Goal: Task Accomplishment & Management: Manage account settings

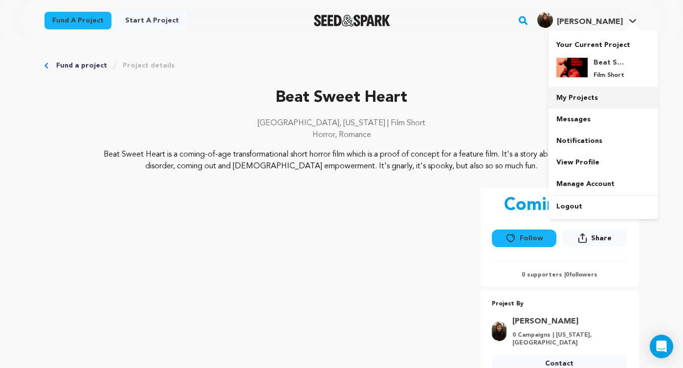
click at [573, 92] on link "My Projects" at bounding box center [604, 98] width 110 height 22
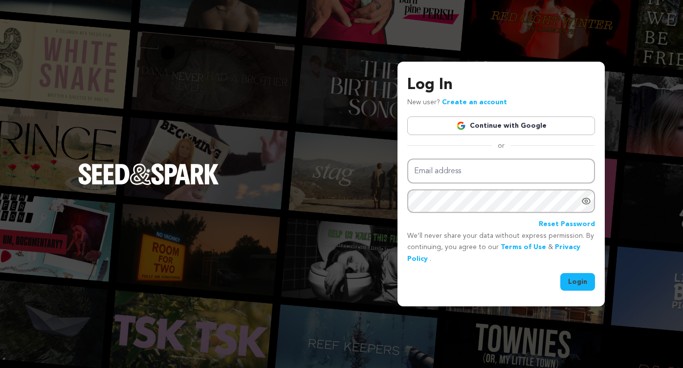
click at [468, 174] on input "Email address" at bounding box center [501, 170] width 188 height 25
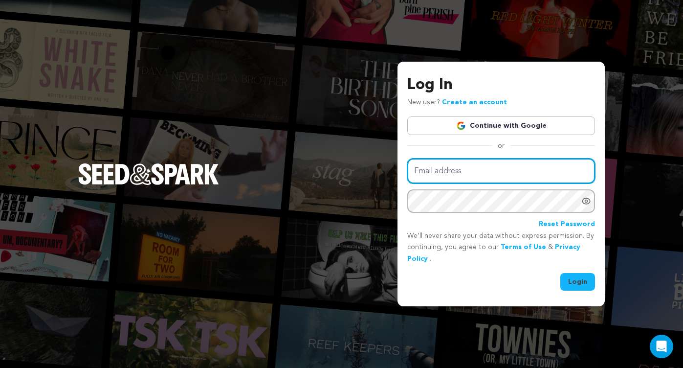
type input "mariya.somova@gmail.com"
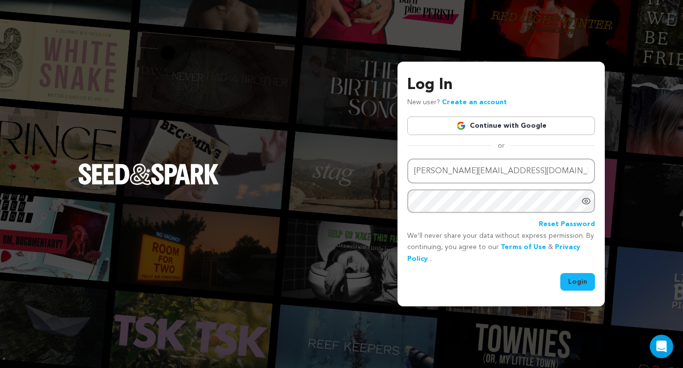
click at [572, 274] on button "Login" at bounding box center [578, 282] width 35 height 18
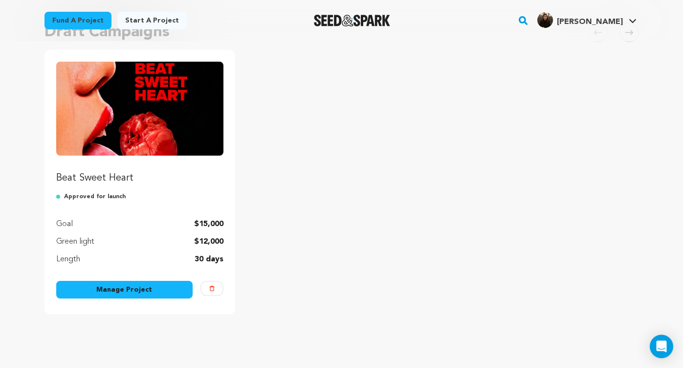
scroll to position [93, 0]
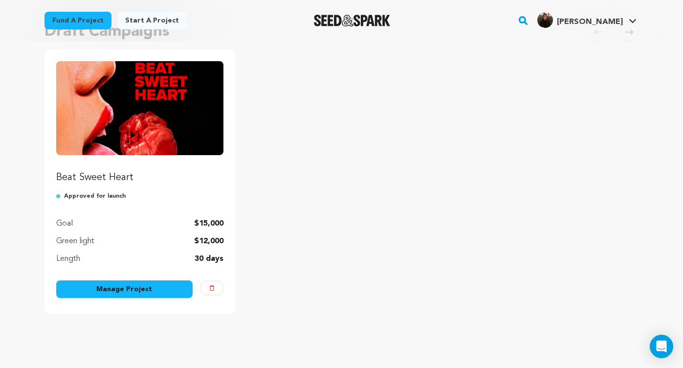
click at [163, 287] on link "Manage Project" at bounding box center [124, 289] width 137 height 18
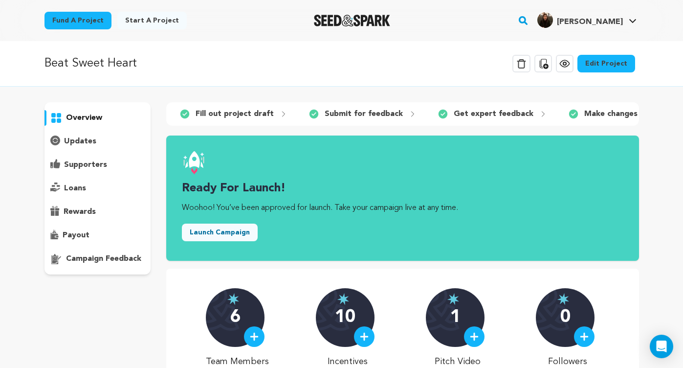
click at [615, 62] on link "Edit Project" at bounding box center [607, 64] width 58 height 18
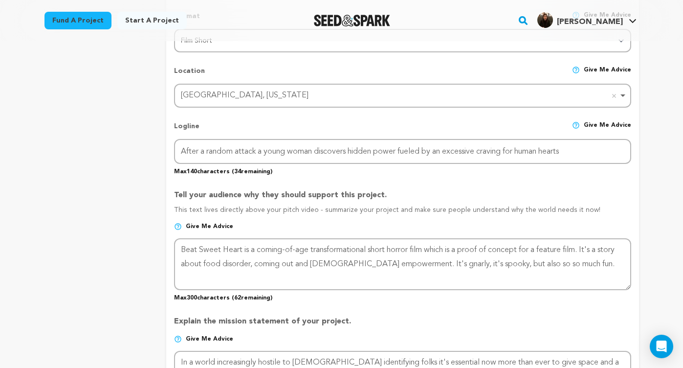
scroll to position [421, 0]
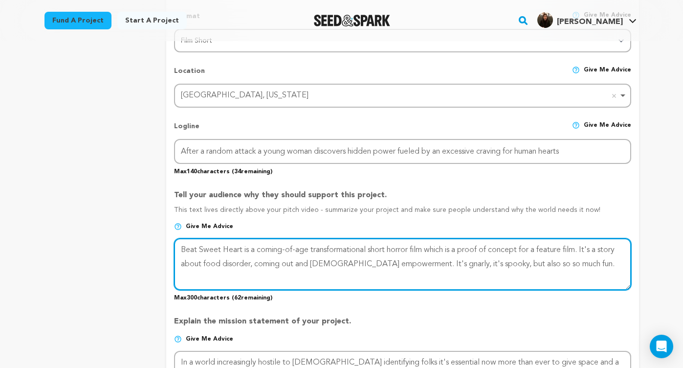
drag, startPoint x: 295, startPoint y: 261, endPoint x: 256, endPoint y: 261, distance: 39.6
click at [256, 261] on textarea at bounding box center [402, 264] width 457 height 52
click at [201, 261] on textarea at bounding box center [402, 264] width 457 height 52
paste textarea "coming out"
drag, startPoint x: 391, startPoint y: 262, endPoint x: 313, endPoint y: 262, distance: 77.8
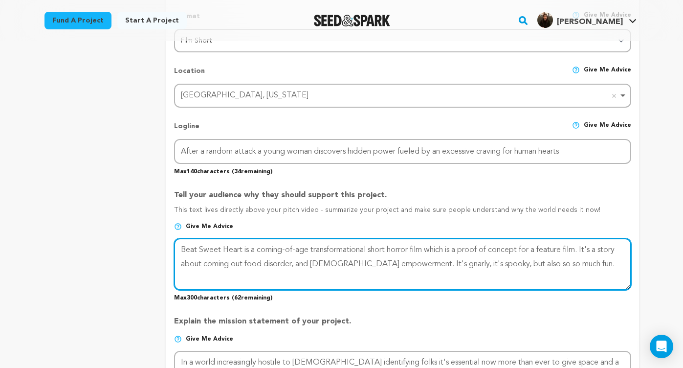
click at [313, 262] on textarea at bounding box center [402, 264] width 457 height 52
click at [245, 259] on textarea at bounding box center [402, 264] width 457 height 52
click at [342, 267] on textarea at bounding box center [402, 264] width 457 height 52
click at [441, 258] on textarea at bounding box center [402, 264] width 457 height 52
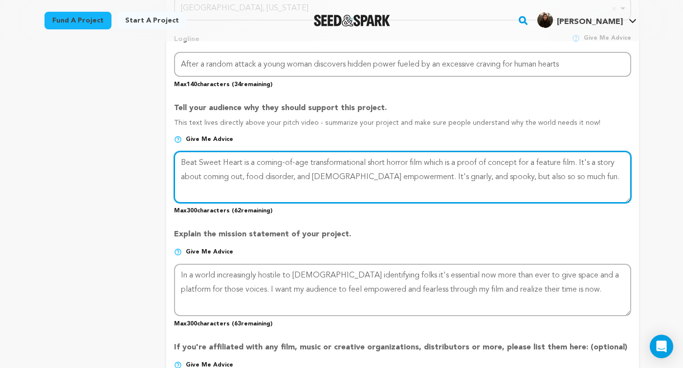
scroll to position [513, 0]
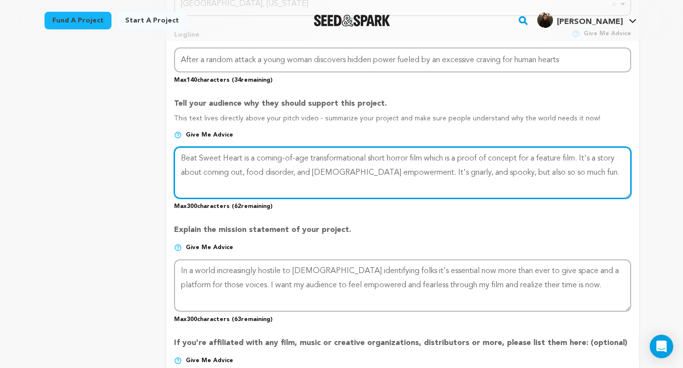
click at [514, 171] on textarea at bounding box center [402, 173] width 457 height 52
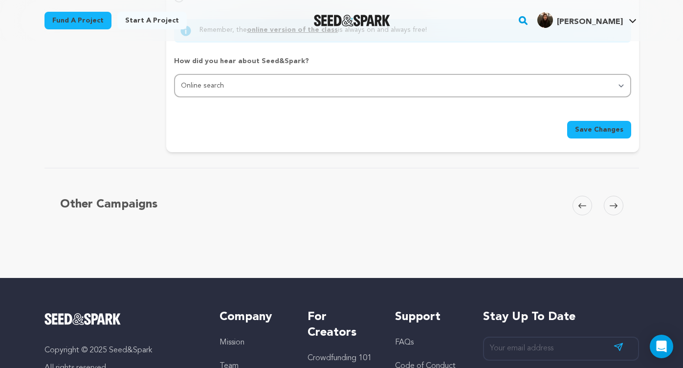
scroll to position [1041, 0]
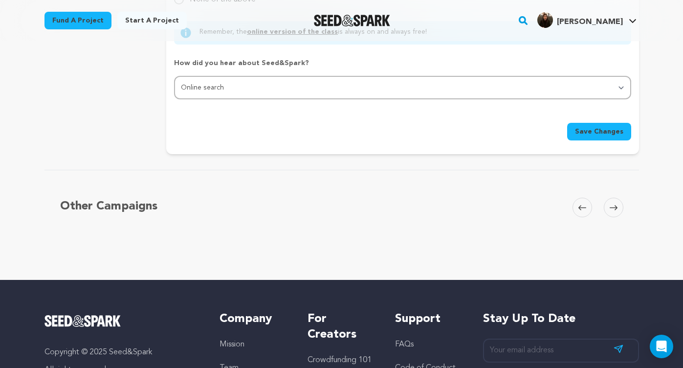
type textarea "Beat Sweet Heart is a coming-of-age transformational short horror film which is…"
click at [586, 129] on span "Save Changes" at bounding box center [599, 132] width 48 height 10
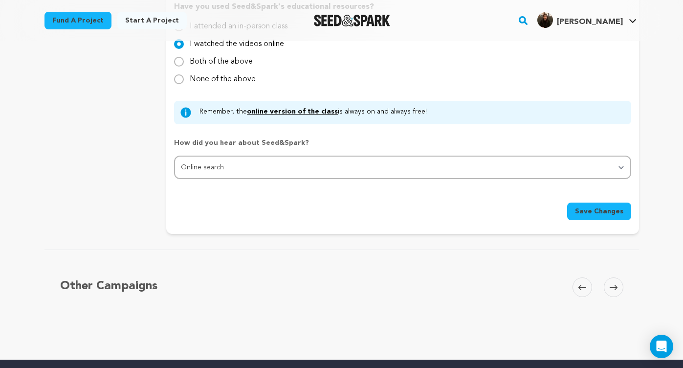
scroll to position [965, 0]
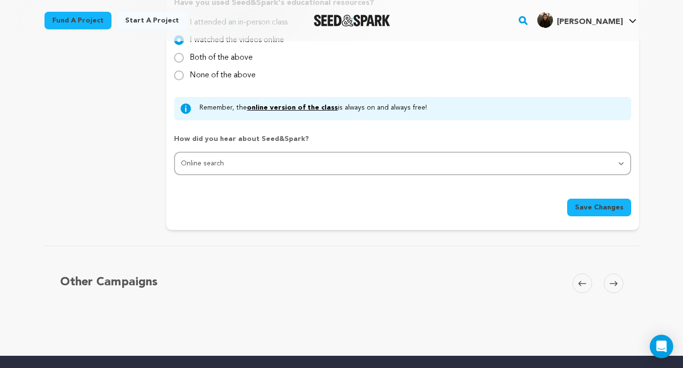
click at [592, 203] on span "Save Changes" at bounding box center [599, 207] width 48 height 10
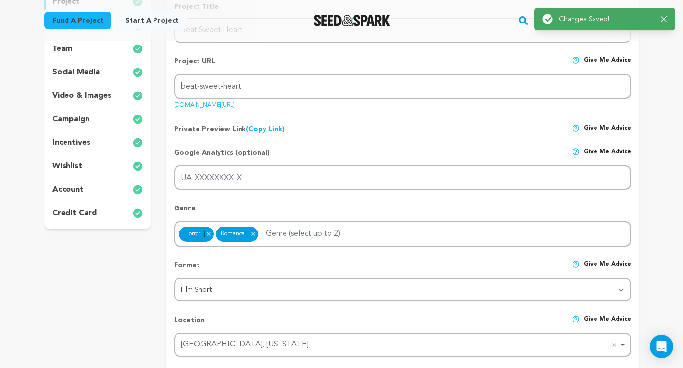
scroll to position [0, 0]
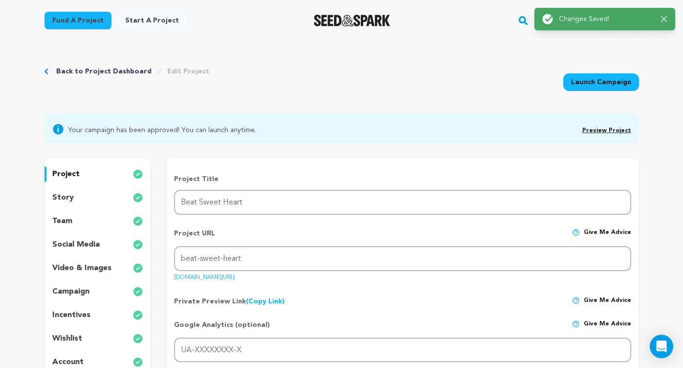
click at [62, 198] on p "story" at bounding box center [63, 198] width 22 height 12
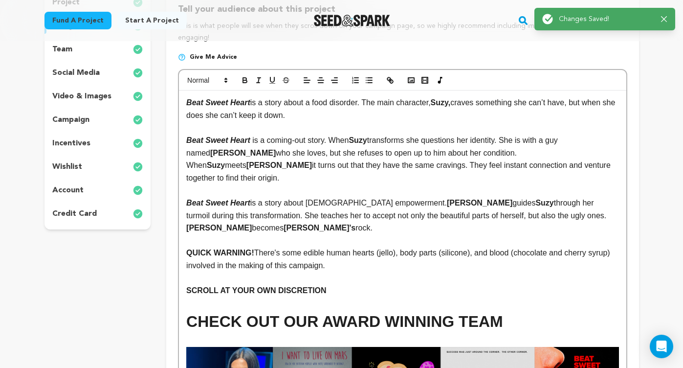
scroll to position [173, 0]
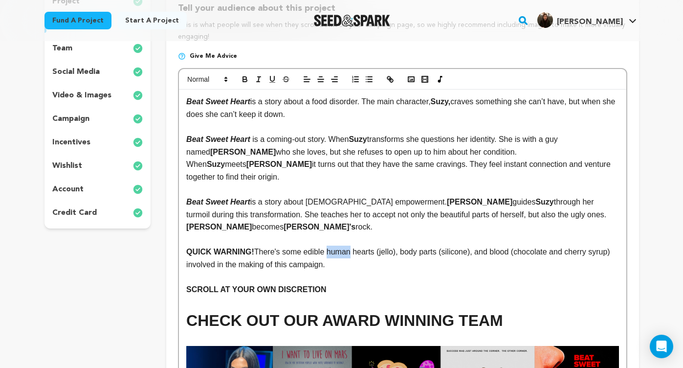
drag, startPoint x: 353, startPoint y: 239, endPoint x: 330, endPoint y: 238, distance: 23.0
click at [330, 246] on p "QUICK WARNING! There's some edible human hearts (jello), body parts (silicone),…" at bounding box center [402, 258] width 432 height 25
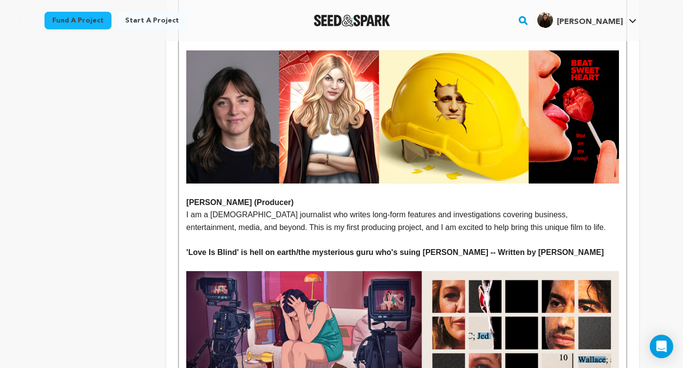
scroll to position [3914, 0]
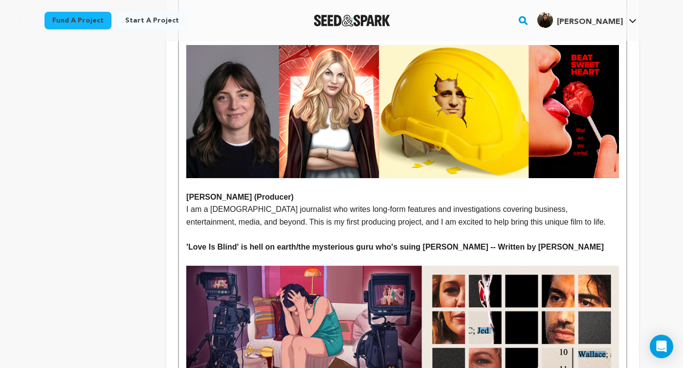
click at [300, 243] on strong "'Love Is Blind' is hell on earth/the mysterious guru who's suing Blake Lively -…" at bounding box center [395, 247] width 418 height 8
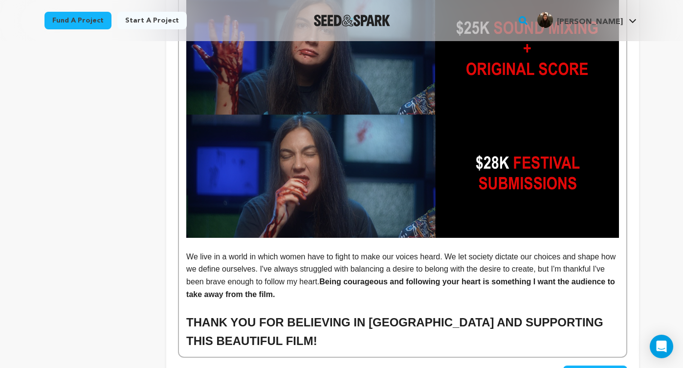
scroll to position [5884, 0]
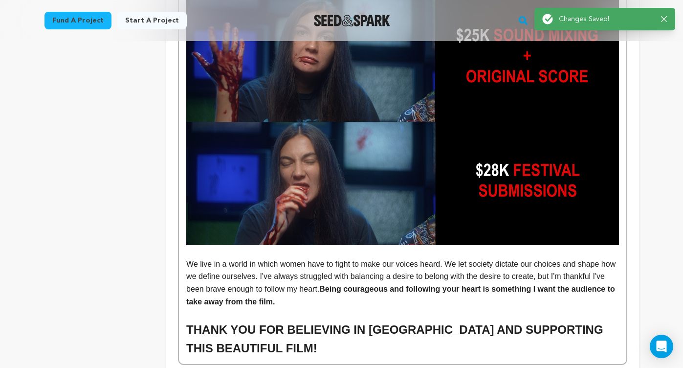
scroll to position [0, 0]
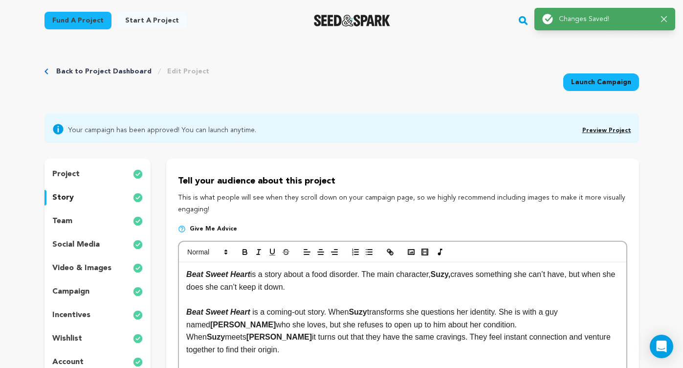
click at [72, 220] on div "team" at bounding box center [98, 221] width 107 height 16
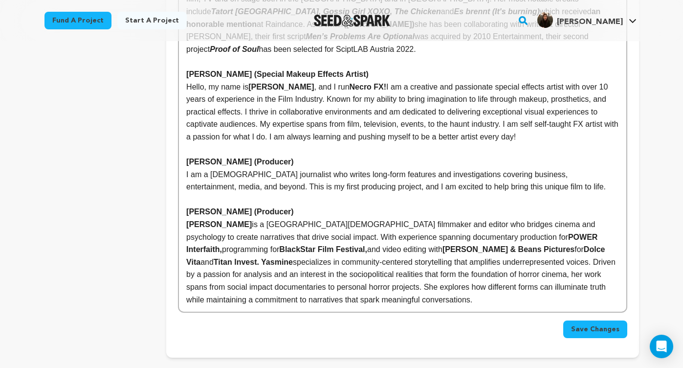
scroll to position [888, 0]
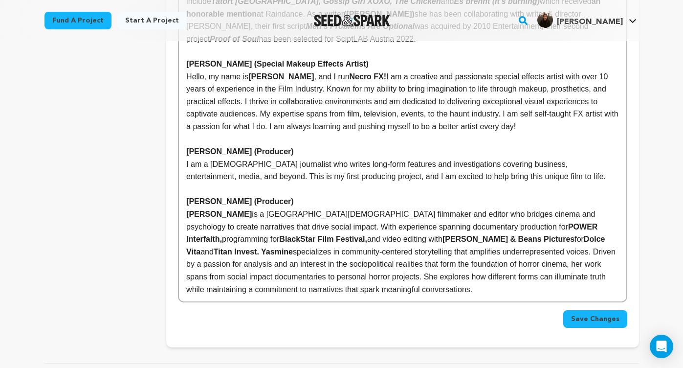
click at [597, 314] on span "Save Changes" at bounding box center [595, 319] width 48 height 10
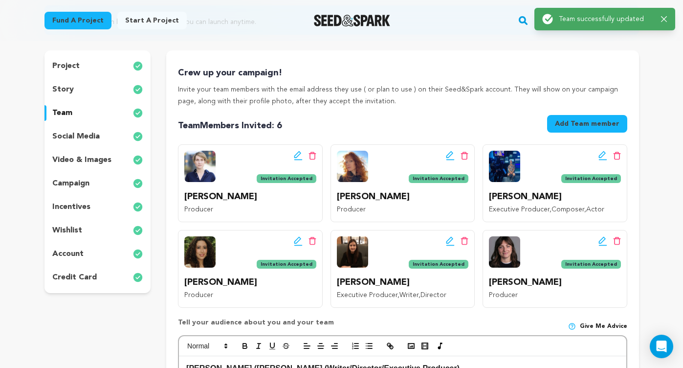
scroll to position [81, 0]
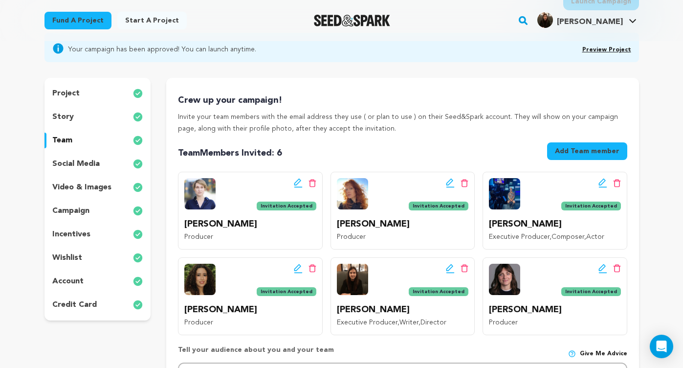
click at [102, 161] on div "social media" at bounding box center [98, 164] width 107 height 16
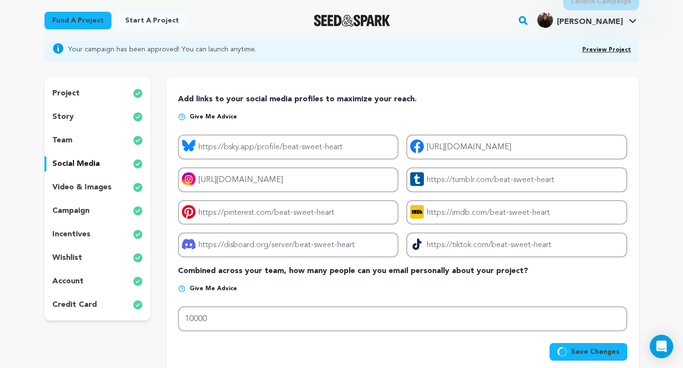
click at [94, 187] on p "video & images" at bounding box center [81, 187] width 59 height 12
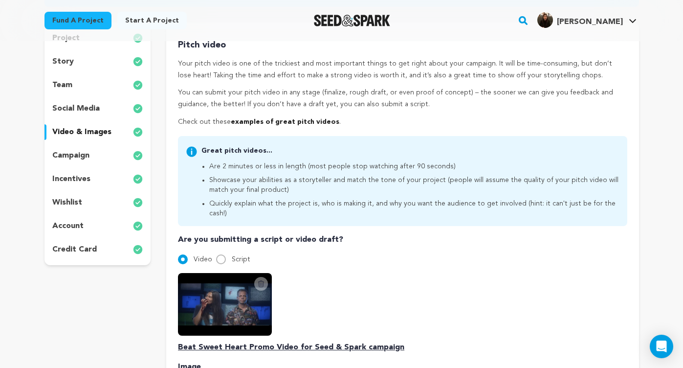
scroll to position [130, 0]
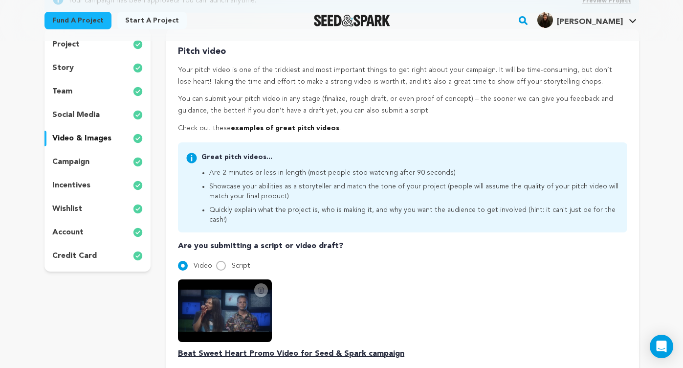
click at [76, 202] on div "wishlist" at bounding box center [98, 209] width 107 height 16
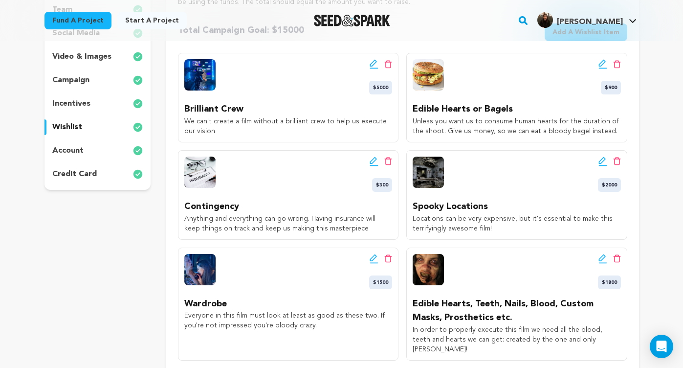
scroll to position [208, 0]
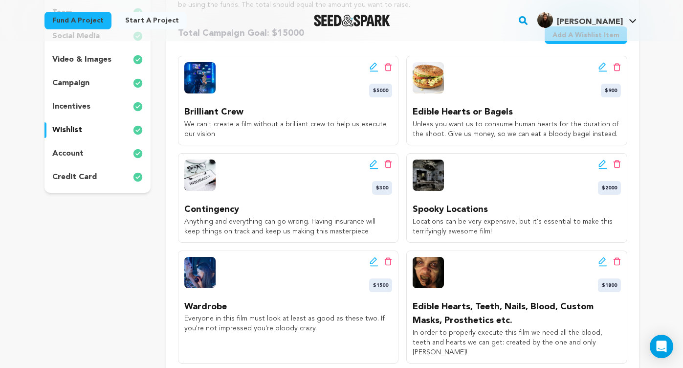
click at [601, 66] on icon at bounding box center [602, 66] width 7 height 7
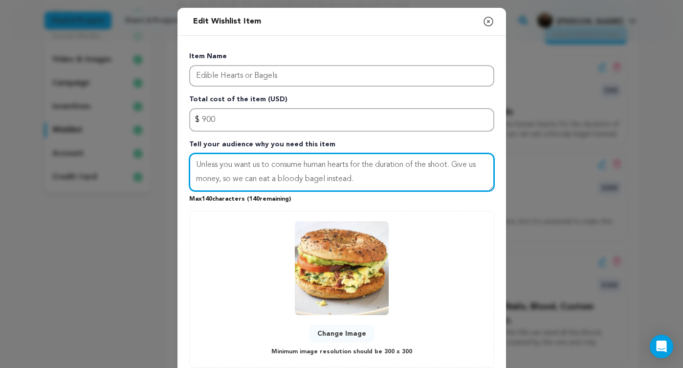
click at [460, 166] on textarea "Unless you want us to consume human hearts for the duration of the shoot. Give …" at bounding box center [341, 172] width 305 height 38
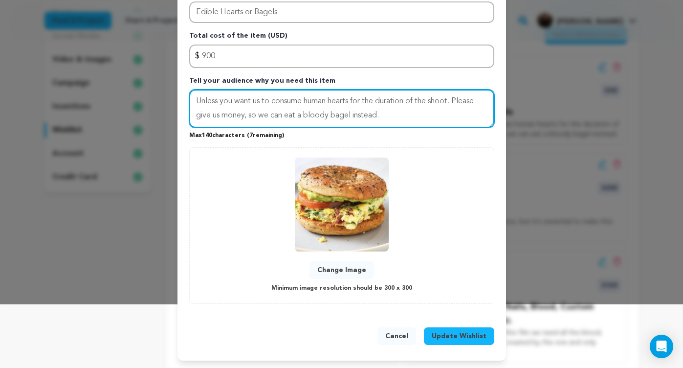
scroll to position [63, 0]
type textarea "Unless you want us to consume human hearts for the duration of the shoot. Pleas…"
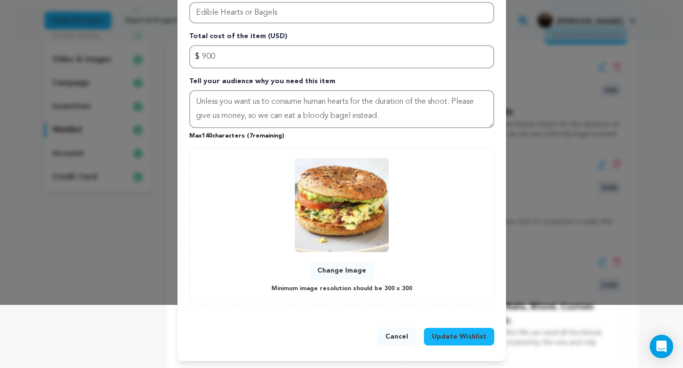
click at [474, 329] on button "Update Wishlist" at bounding box center [459, 337] width 70 height 18
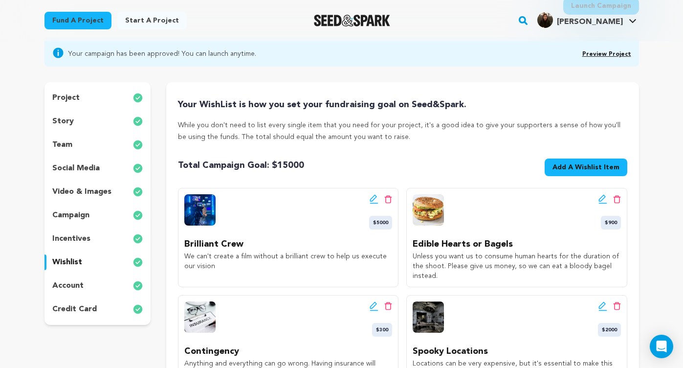
scroll to position [77, 0]
click at [372, 198] on icon at bounding box center [374, 199] width 9 height 10
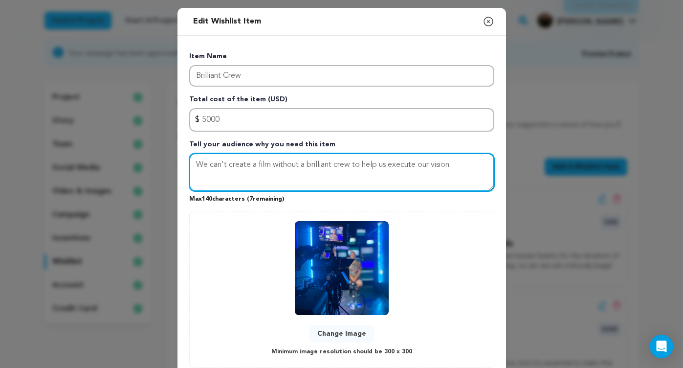
click at [456, 170] on textarea "We can't create a film without a brilliant crew to help us execute our vision" at bounding box center [341, 172] width 305 height 38
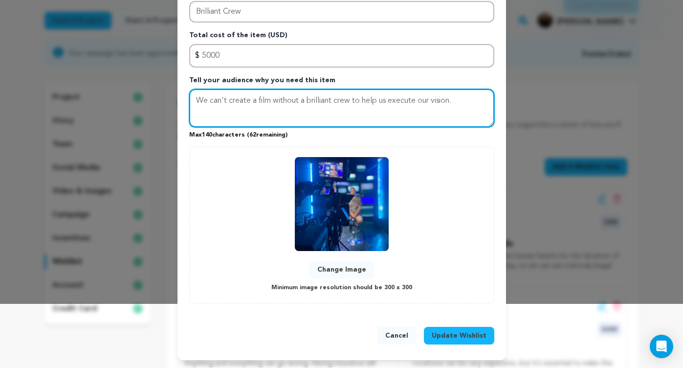
scroll to position [63, 0]
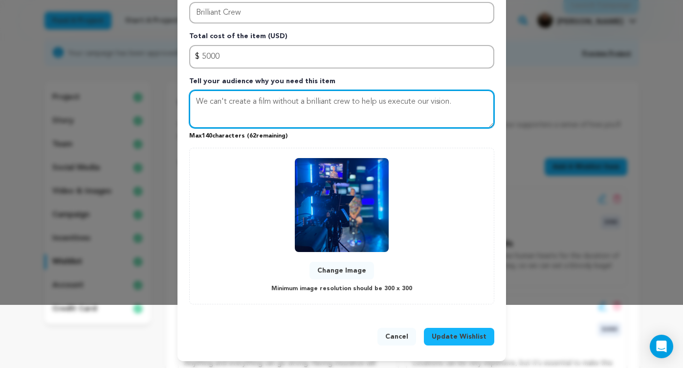
type textarea "We can't create a film without a brilliant crew to help us execute our vision."
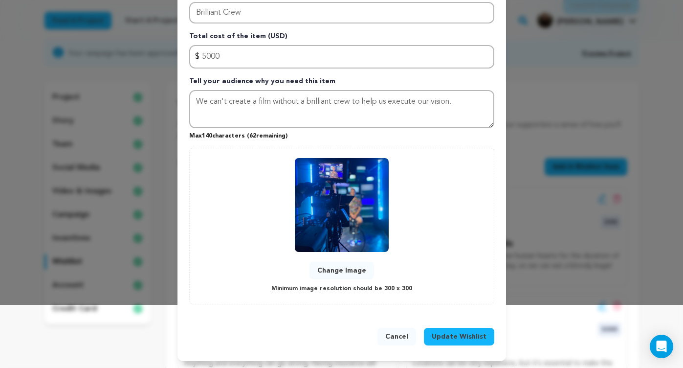
click at [471, 335] on span "Update Wishlist" at bounding box center [459, 337] width 55 height 10
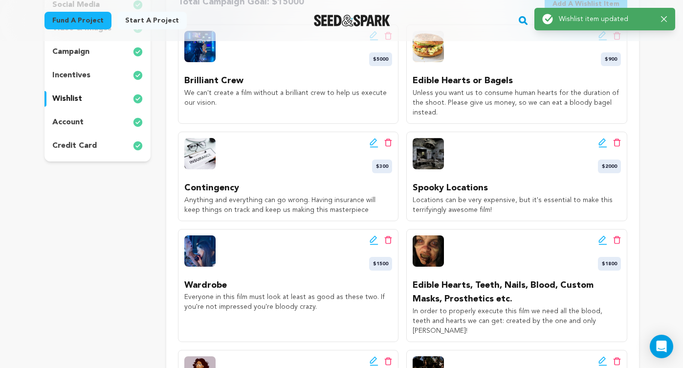
scroll to position [247, 0]
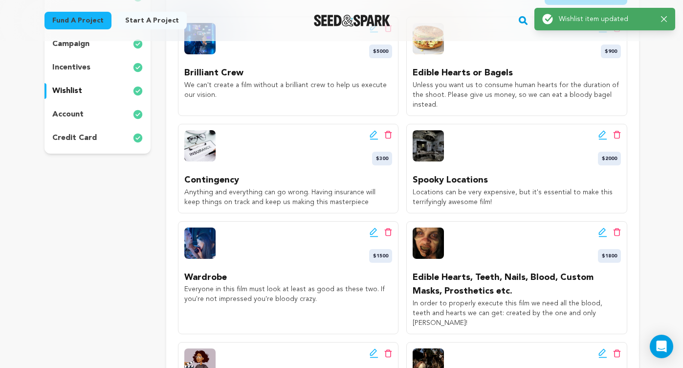
click at [375, 137] on icon at bounding box center [374, 135] width 9 height 10
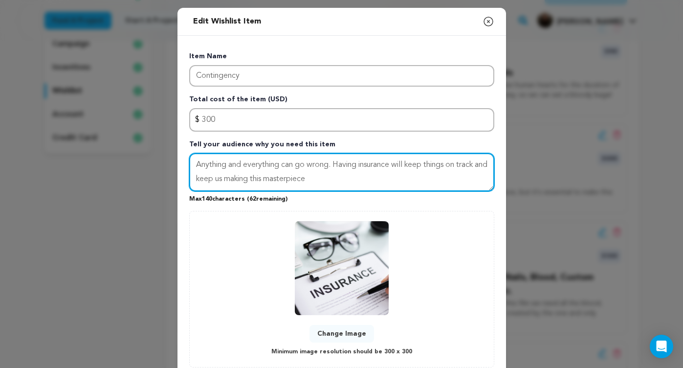
click at [330, 182] on textarea "Anything and everything can go wrong. Having insurance will keep things on trac…" at bounding box center [341, 172] width 305 height 38
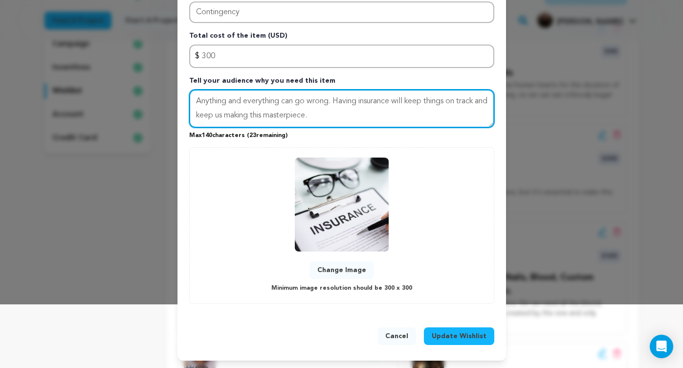
scroll to position [63, 0]
type textarea "Anything and everything can go wrong. Having insurance will keep things on trac…"
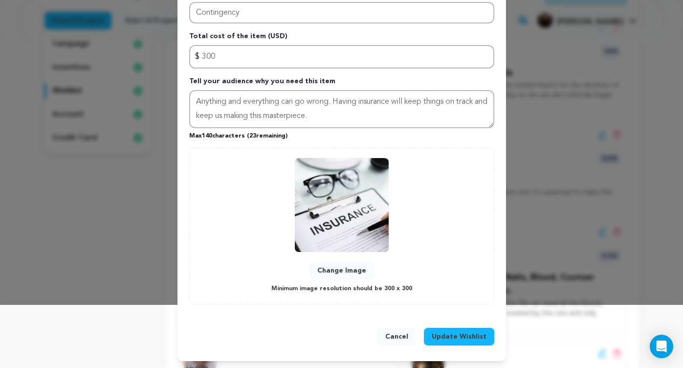
click at [476, 334] on span "Update Wishlist" at bounding box center [459, 337] width 55 height 10
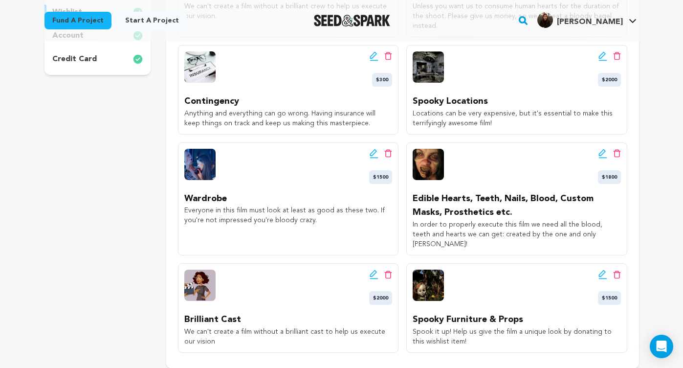
scroll to position [329, 0]
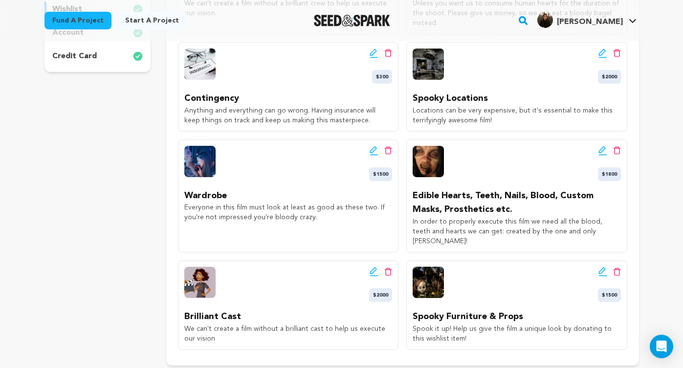
click at [374, 149] on icon at bounding box center [374, 151] width 9 height 10
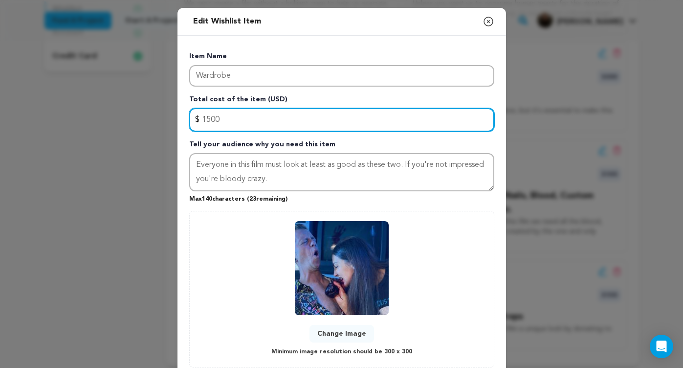
click at [233, 119] on input "1500" at bounding box center [341, 119] width 305 height 23
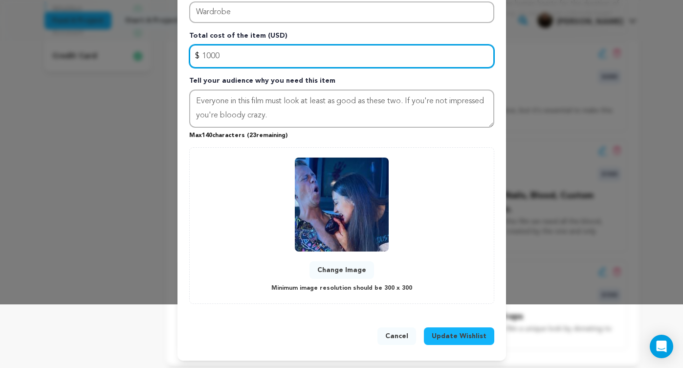
scroll to position [63, 0]
type input "1000"
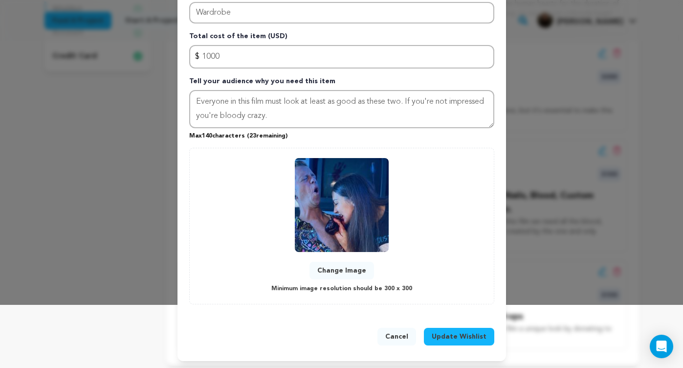
click at [472, 337] on span "Update Wishlist" at bounding box center [459, 337] width 55 height 10
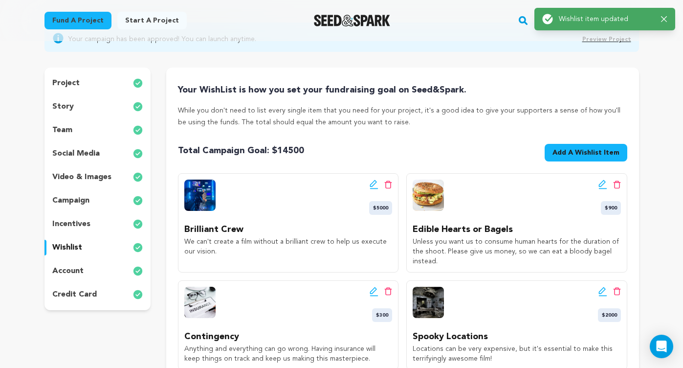
scroll to position [93, 0]
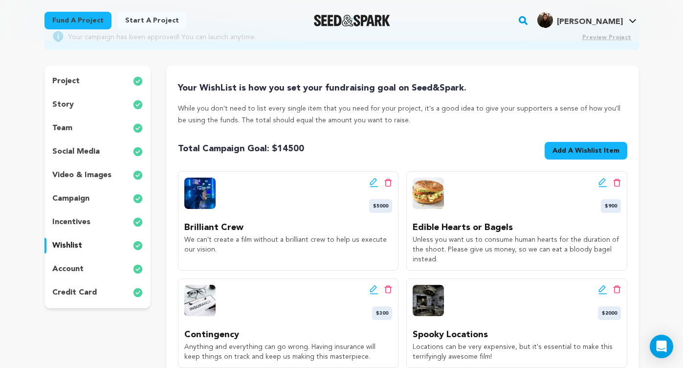
click at [603, 182] on icon at bounding box center [603, 183] width 9 height 10
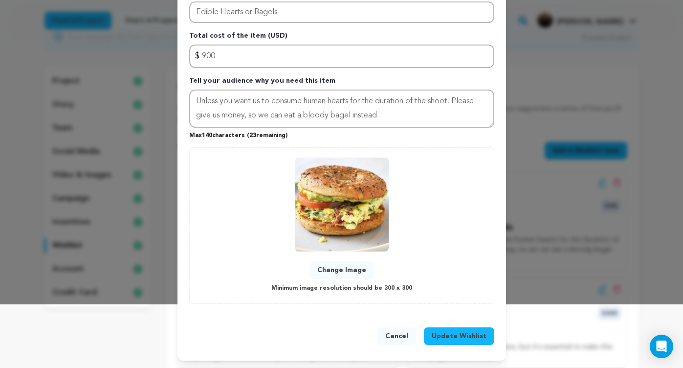
scroll to position [63, 0]
click at [481, 336] on span "Update Wishlist" at bounding box center [459, 337] width 55 height 10
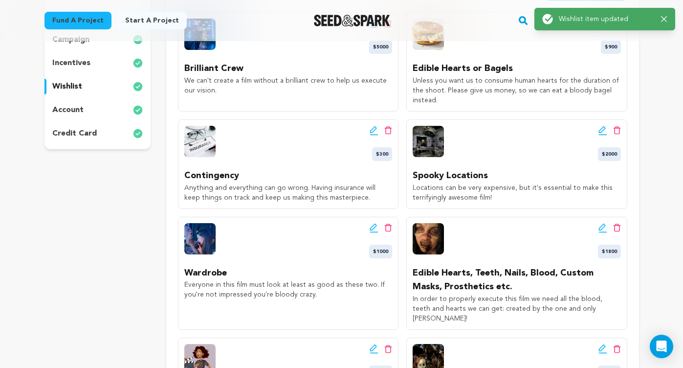
scroll to position [253, 0]
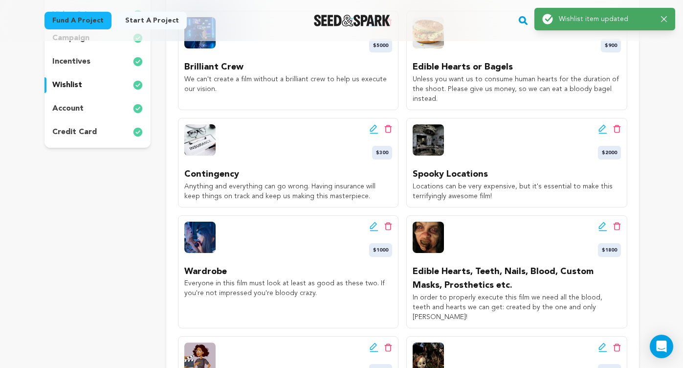
click at [373, 129] on icon at bounding box center [374, 129] width 9 height 10
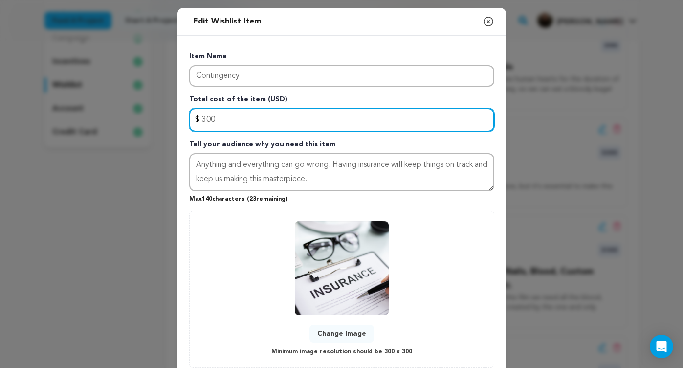
click at [249, 123] on input "300" at bounding box center [341, 119] width 305 height 23
type input "3"
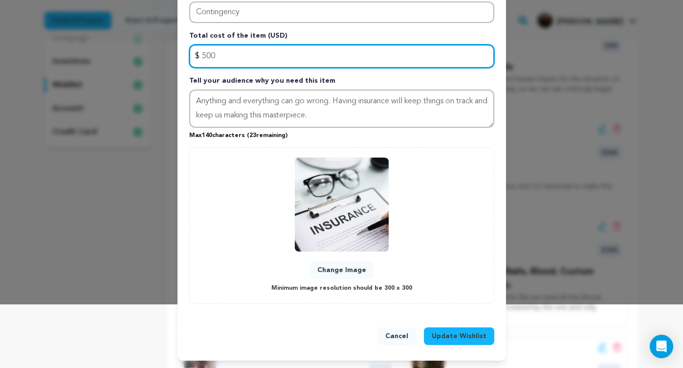
scroll to position [63, 0]
type input "500"
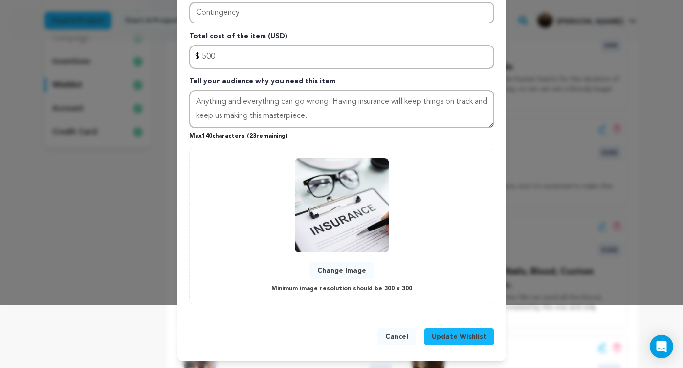
click at [471, 333] on span "Update Wishlist" at bounding box center [459, 337] width 55 height 10
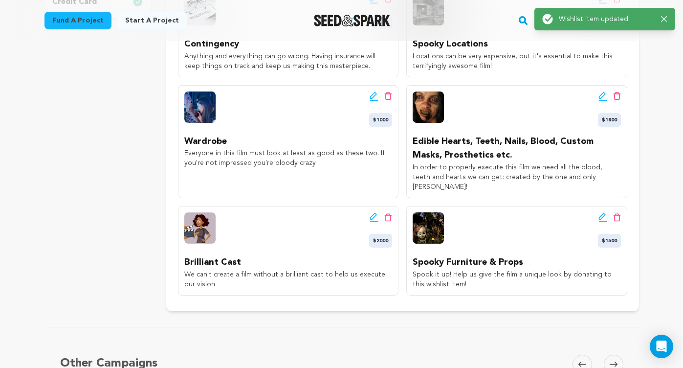
scroll to position [356, 0]
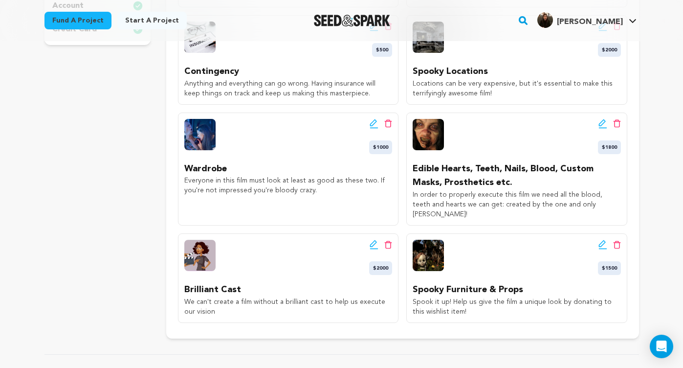
click at [601, 122] on icon at bounding box center [603, 124] width 9 height 10
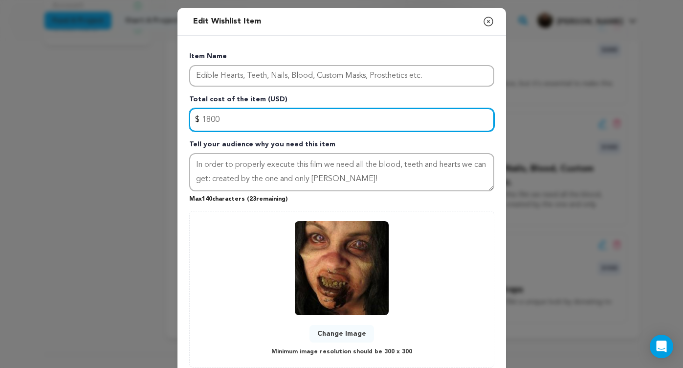
click at [238, 120] on input "1800" at bounding box center [341, 119] width 305 height 23
type input "1"
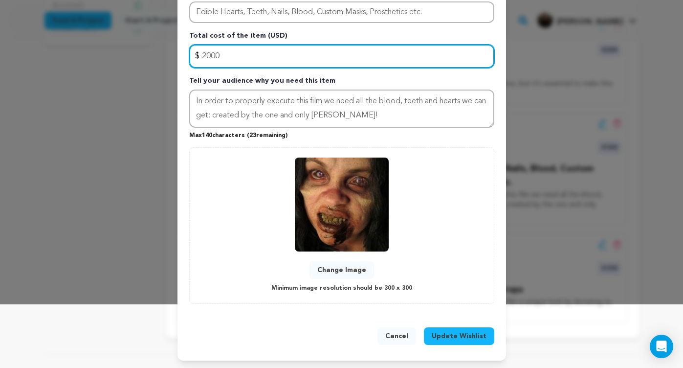
scroll to position [63, 0]
type input "2000"
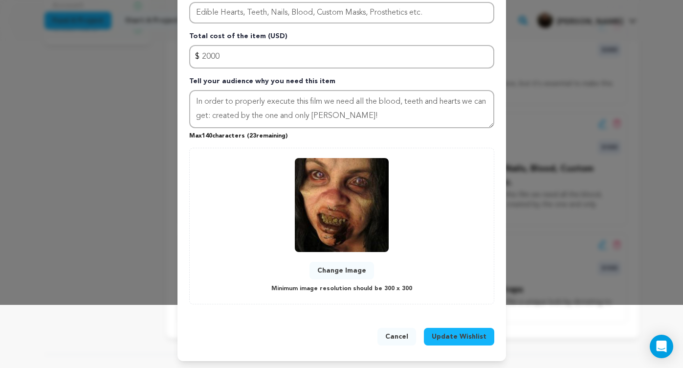
click at [470, 332] on span "Update Wishlist" at bounding box center [459, 337] width 55 height 10
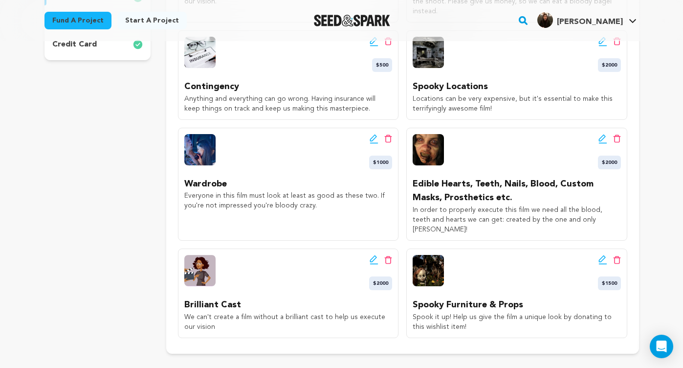
scroll to position [342, 0]
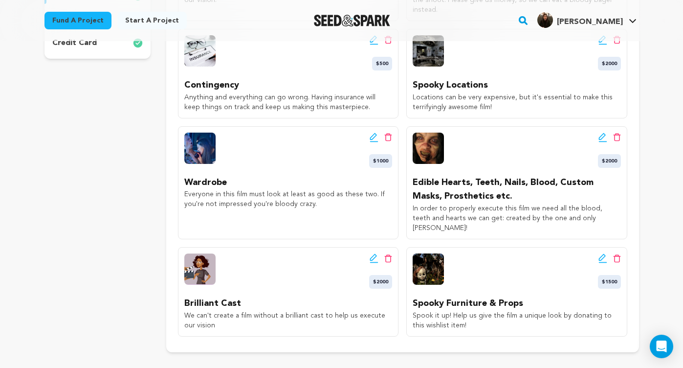
click at [601, 253] on icon at bounding box center [603, 258] width 9 height 10
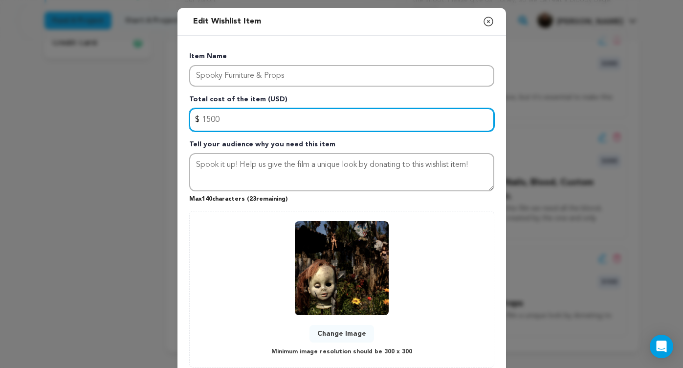
click at [247, 120] on input "1500" at bounding box center [341, 119] width 305 height 23
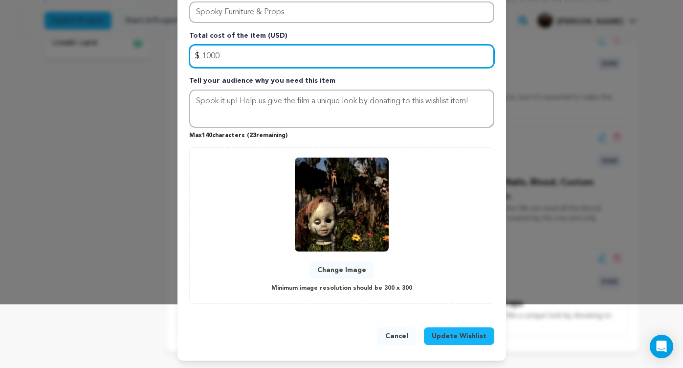
scroll to position [63, 0]
type input "1000"
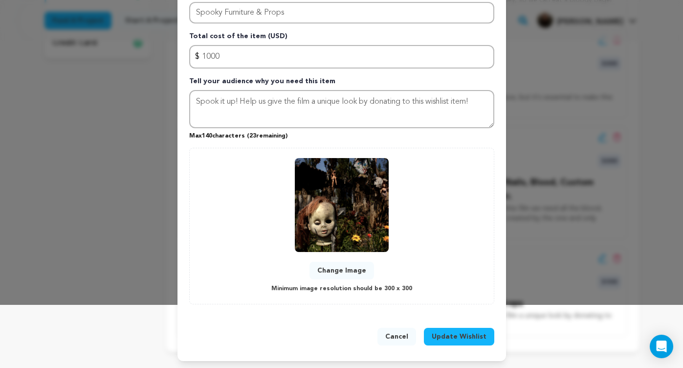
click at [461, 339] on span "Update Wishlist" at bounding box center [459, 337] width 55 height 10
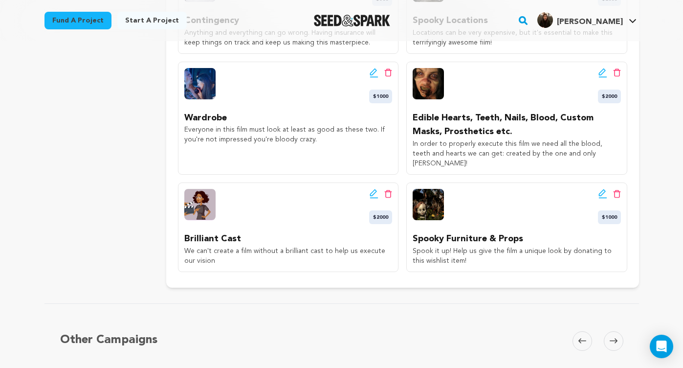
scroll to position [407, 0]
click at [371, 188] on icon at bounding box center [374, 193] width 9 height 10
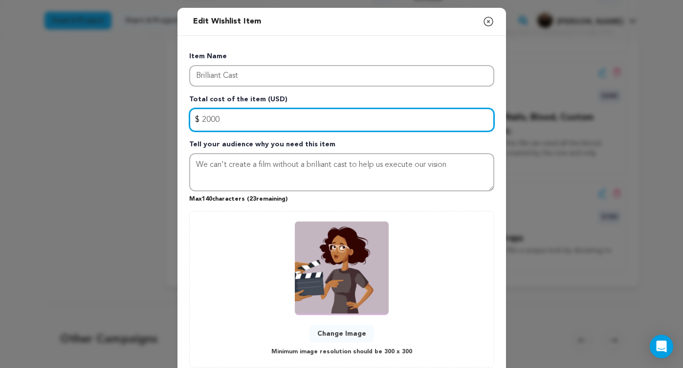
click at [287, 126] on input "2000" at bounding box center [341, 119] width 305 height 23
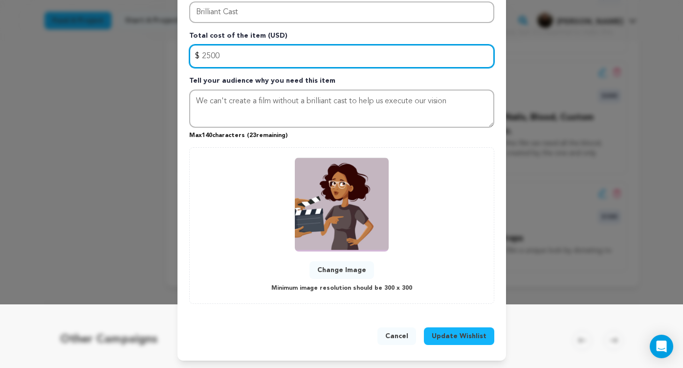
scroll to position [63, 0]
type input "2500"
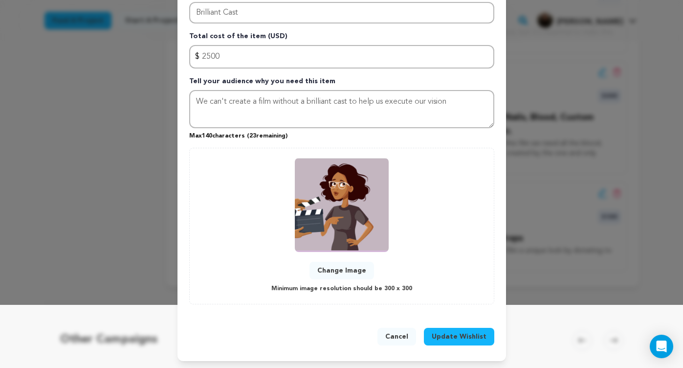
click at [460, 330] on button "Update Wishlist" at bounding box center [459, 337] width 70 height 18
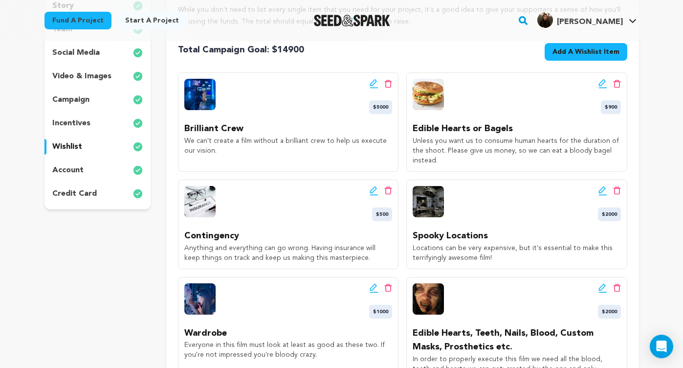
scroll to position [179, 0]
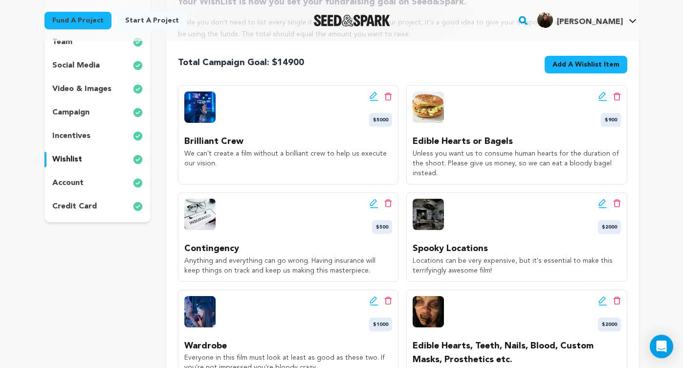
click at [603, 95] on icon at bounding box center [603, 96] width 9 height 10
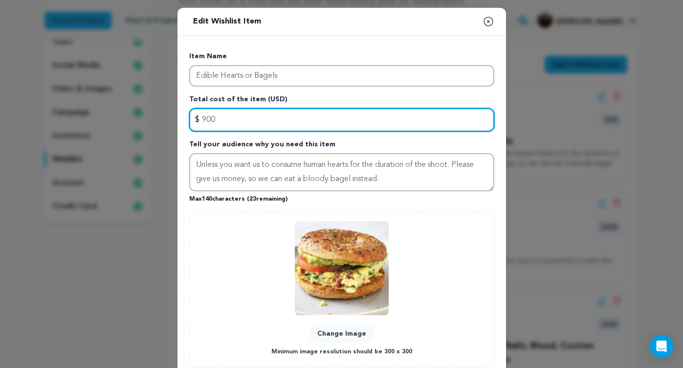
click at [241, 117] on input "900" at bounding box center [341, 119] width 305 height 23
type input "9"
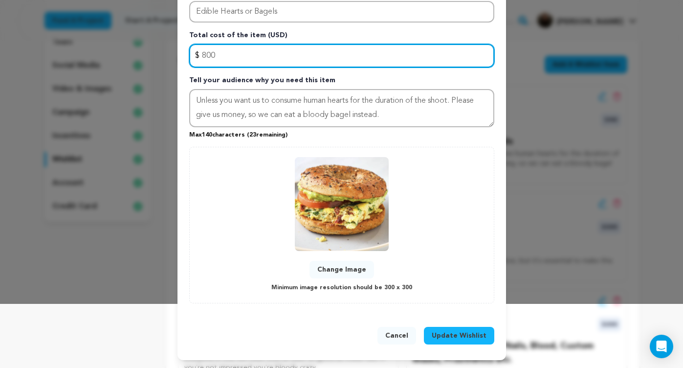
scroll to position [63, 0]
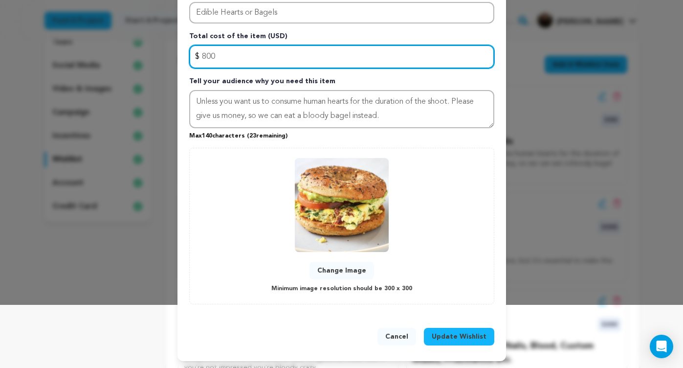
type input "800"
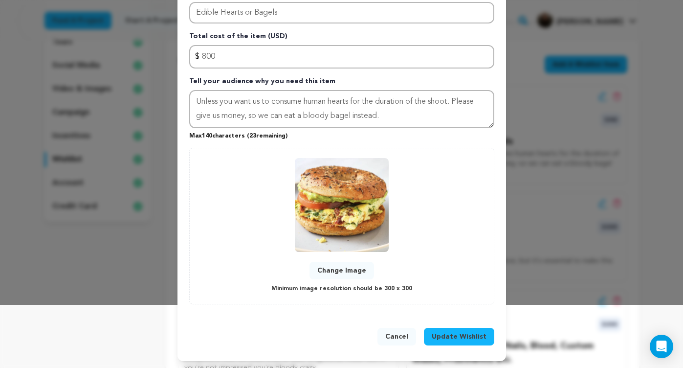
click at [465, 332] on span "Update Wishlist" at bounding box center [459, 337] width 55 height 10
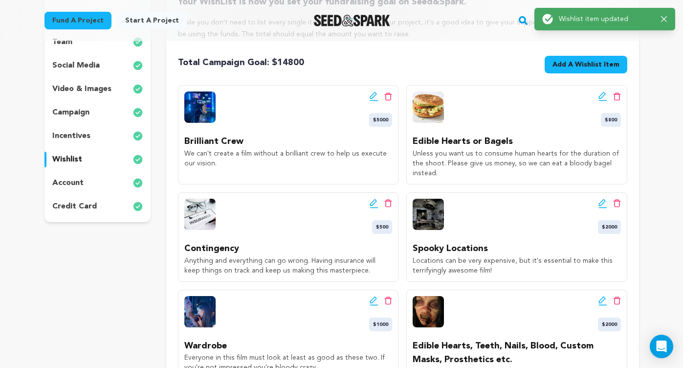
scroll to position [0, 0]
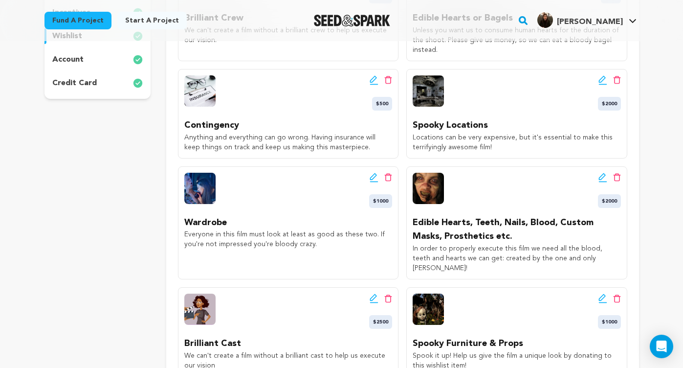
click at [599, 175] on icon at bounding box center [603, 178] width 9 height 10
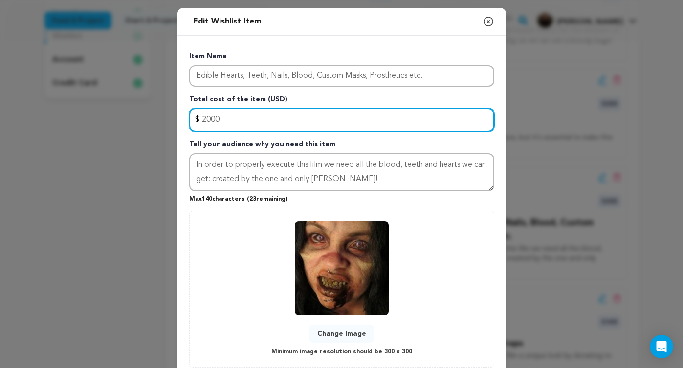
click at [251, 123] on input "2000" at bounding box center [341, 119] width 305 height 23
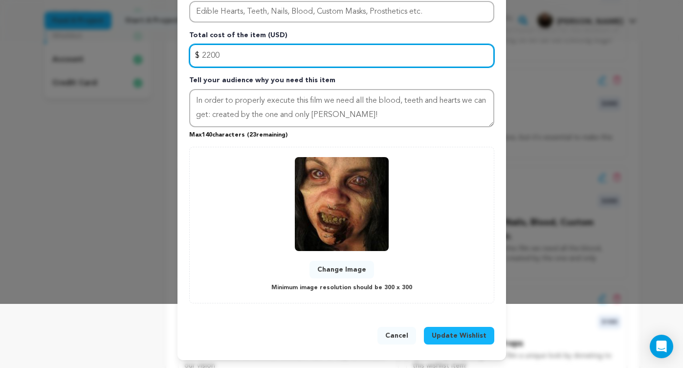
scroll to position [63, 0]
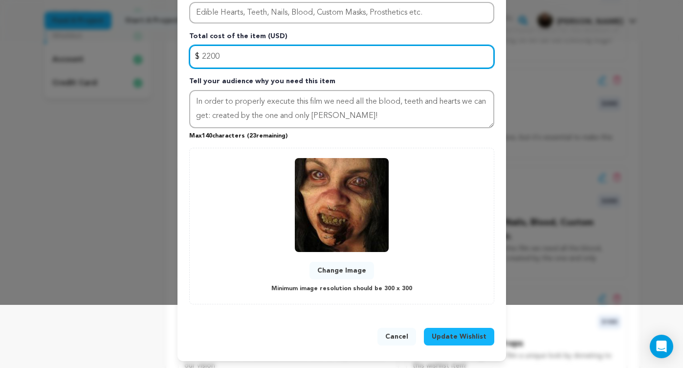
type input "2200"
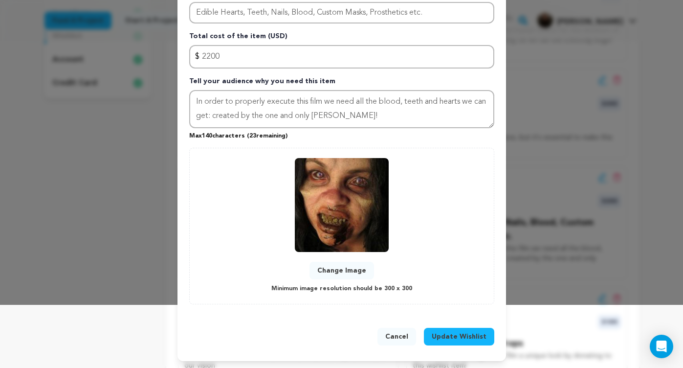
click at [468, 343] on button "Update Wishlist" at bounding box center [459, 337] width 70 height 18
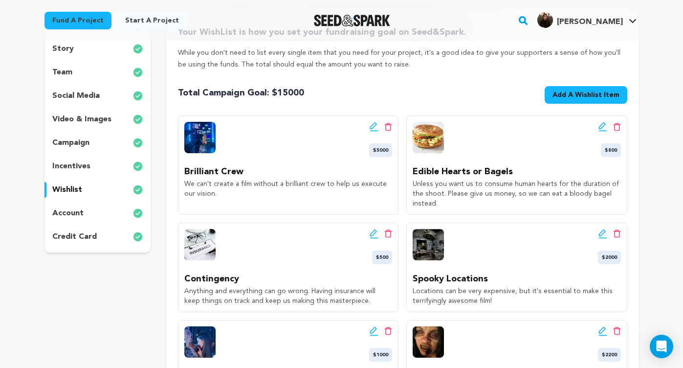
scroll to position [145, 0]
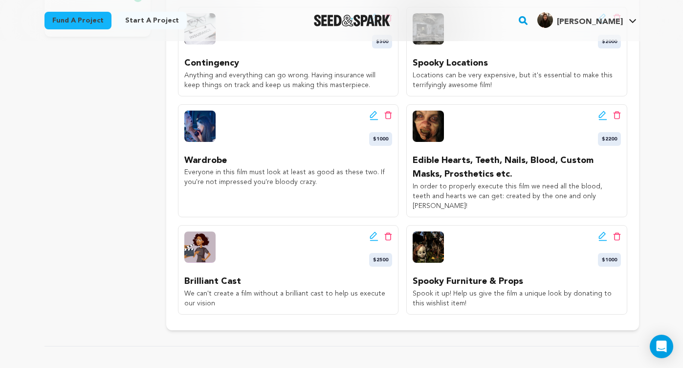
click at [373, 232] on icon at bounding box center [373, 235] width 7 height 7
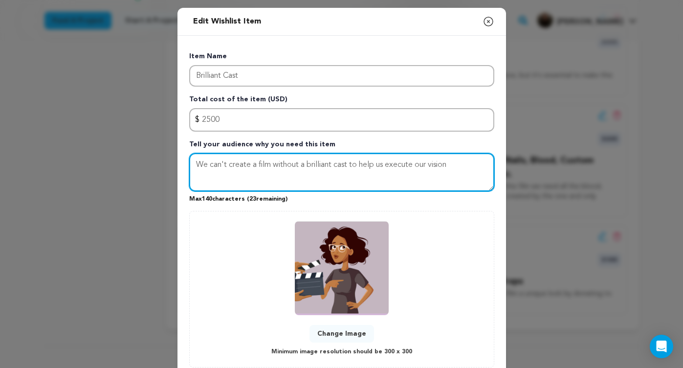
click at [453, 166] on textarea "We can't create a film without a brilliant cast to help us execute our vision" at bounding box center [341, 172] width 305 height 38
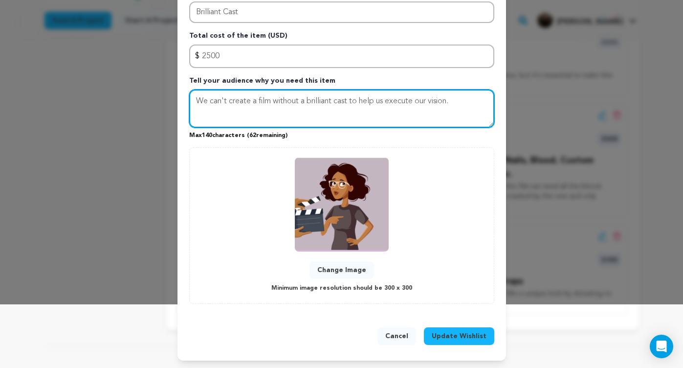
scroll to position [63, 0]
type textarea "We can't create a film without a brilliant cast to help us execute our vision."
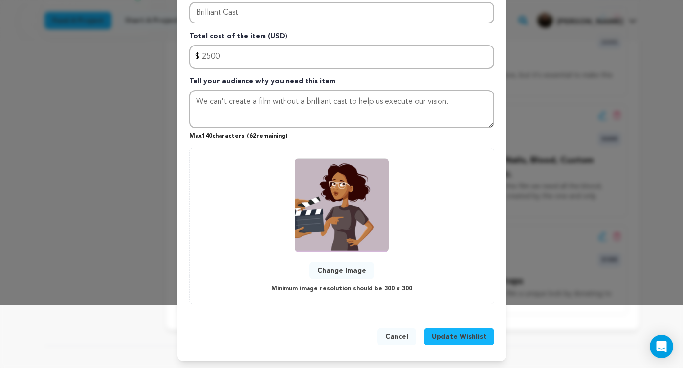
click at [471, 337] on span "Update Wishlist" at bounding box center [459, 337] width 55 height 10
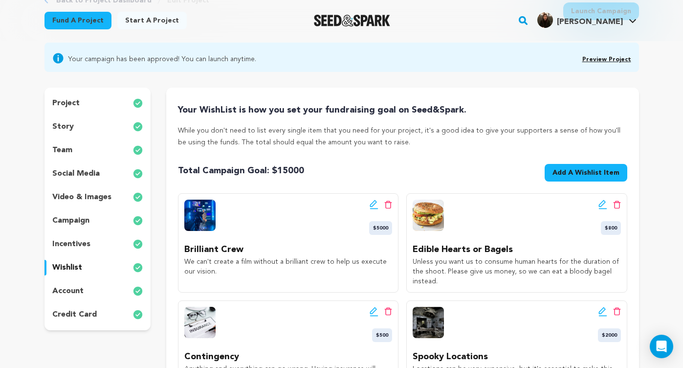
scroll to position [71, 0]
click at [91, 241] on div "incentives" at bounding box center [98, 244] width 107 height 16
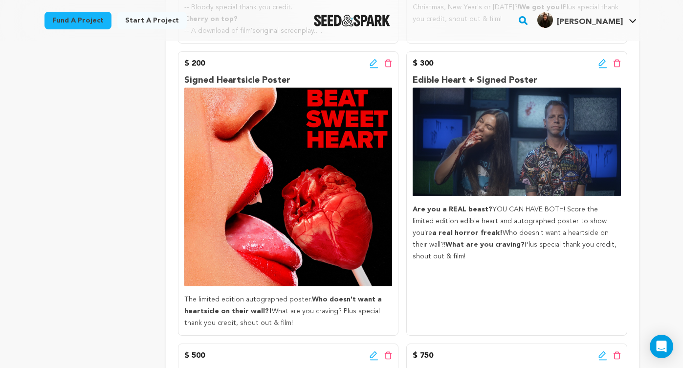
scroll to position [627, 0]
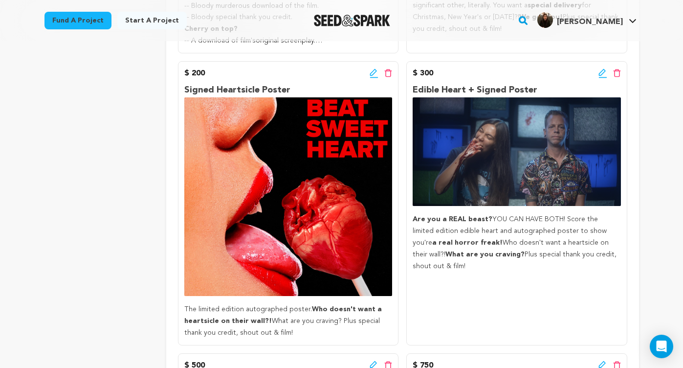
click at [602, 78] on icon at bounding box center [603, 73] width 9 height 10
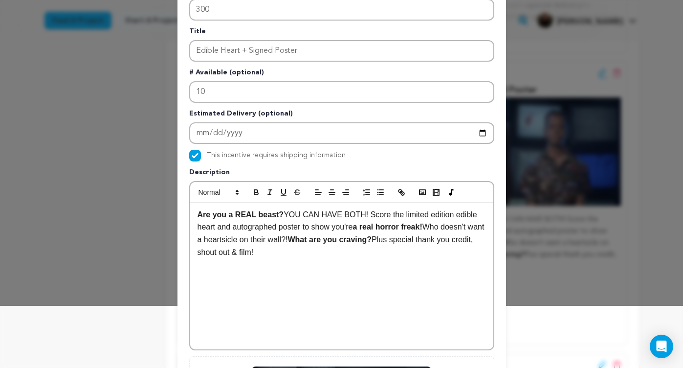
scroll to position [78, 0]
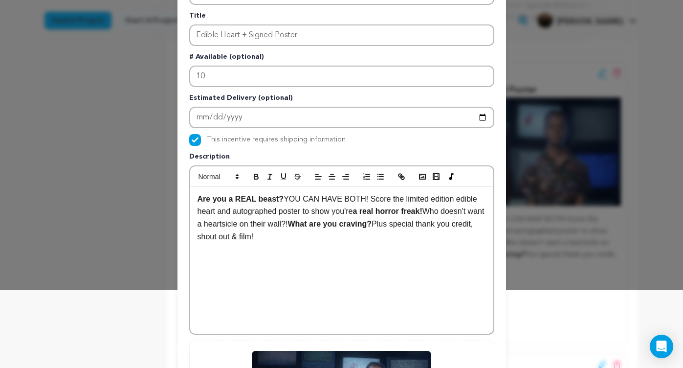
drag, startPoint x: 395, startPoint y: 222, endPoint x: 432, endPoint y: 211, distance: 39.3
click at [432, 211] on p "Are you a REAL beast? YOU CAN HAVE BOTH! Score the limited edition edible heart…" at bounding box center [342, 218] width 289 height 50
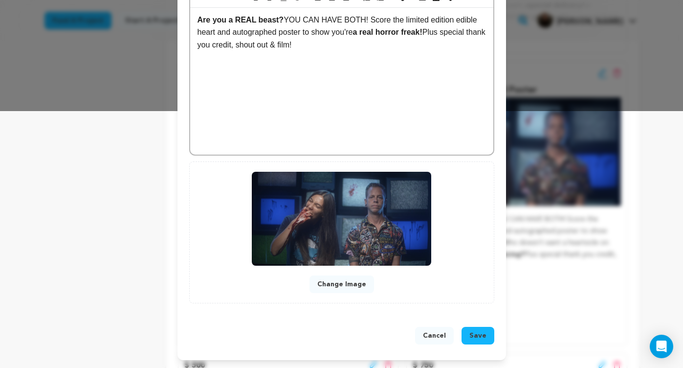
scroll to position [257, 0]
click at [483, 327] on button "Save" at bounding box center [478, 336] width 33 height 18
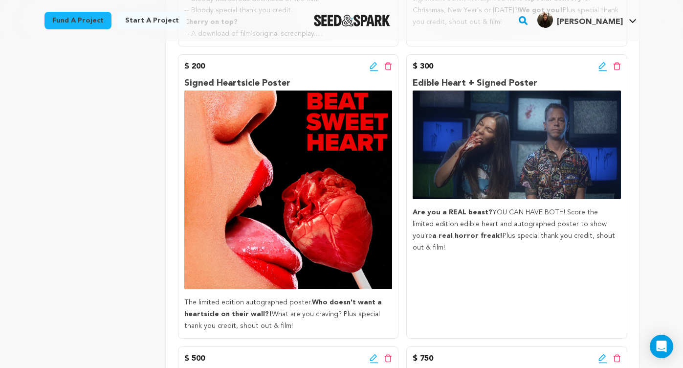
scroll to position [628, 0]
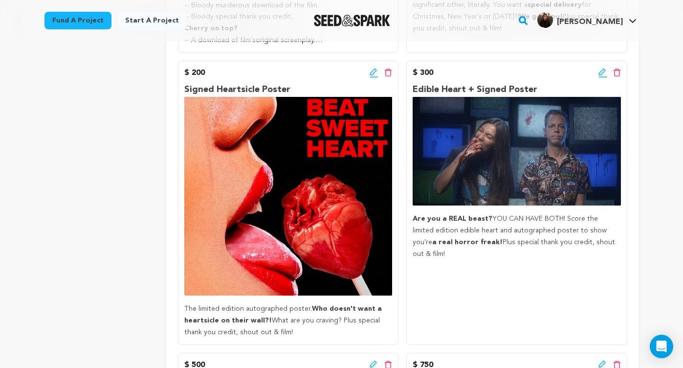
click at [371, 78] on icon at bounding box center [374, 73] width 9 height 10
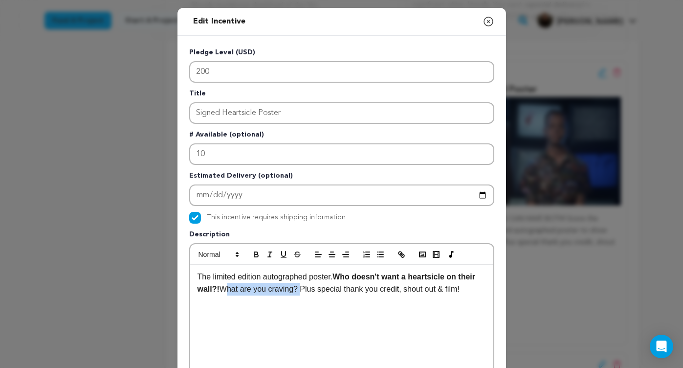
drag, startPoint x: 298, startPoint y: 288, endPoint x: 224, endPoint y: 291, distance: 74.9
click at [224, 292] on p "The limited edition autographed poster. Who doesn't want a heartsicle on their …" at bounding box center [342, 282] width 289 height 25
click at [257, 254] on icon "button" at bounding box center [256, 254] width 9 height 9
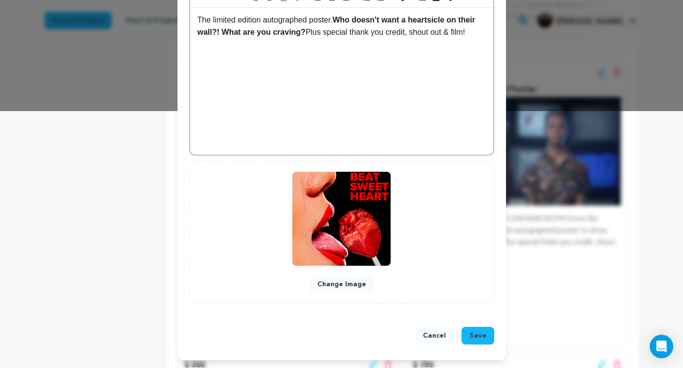
scroll to position [257, 0]
click at [482, 336] on span "Save" at bounding box center [478, 336] width 17 height 10
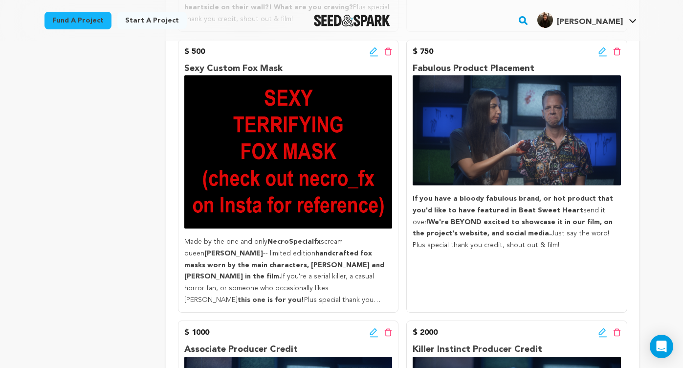
scroll to position [931, 0]
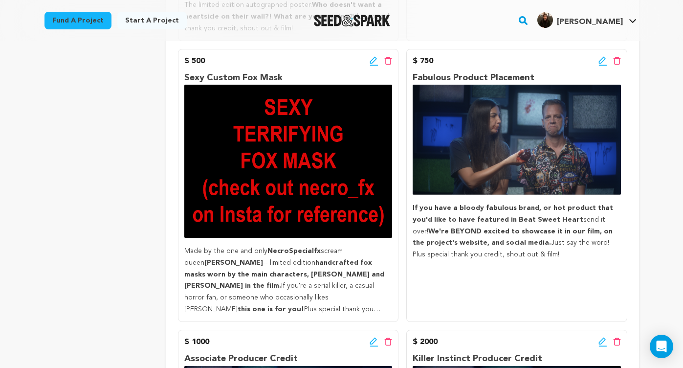
click at [372, 66] on icon at bounding box center [374, 61] width 9 height 10
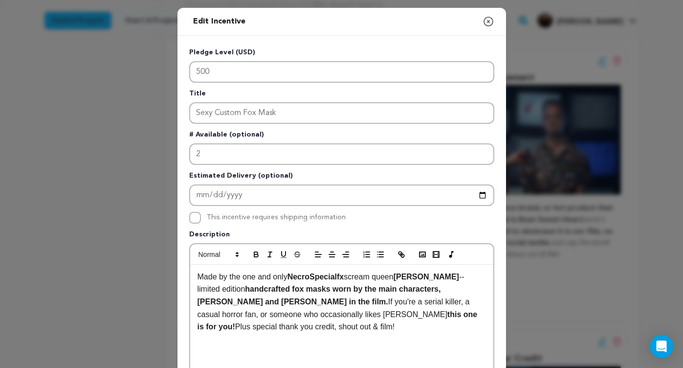
drag, startPoint x: 195, startPoint y: 289, endPoint x: 247, endPoint y: 289, distance: 52.8
click at [247, 289] on div "Made by the one and only NecroSpecialfx scream queen Jade Figueroa -- limited e…" at bounding box center [341, 338] width 303 height 147
click at [260, 252] on icon "button" at bounding box center [256, 254] width 9 height 9
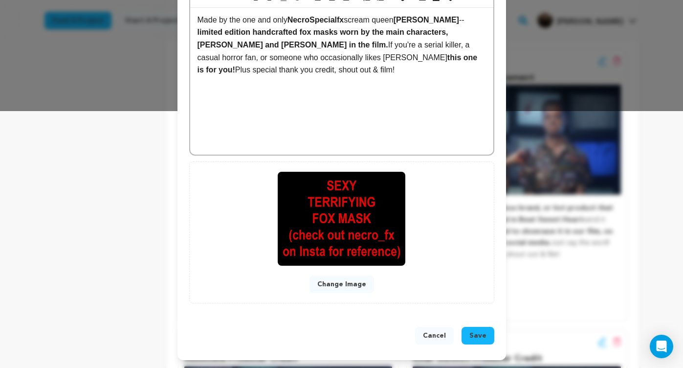
click at [475, 337] on span "Save" at bounding box center [478, 336] width 17 height 10
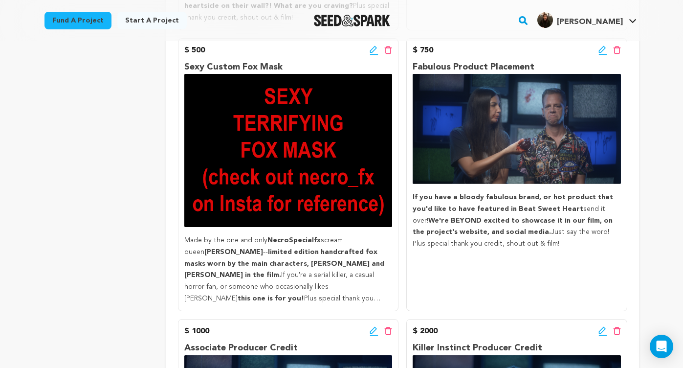
scroll to position [942, 0]
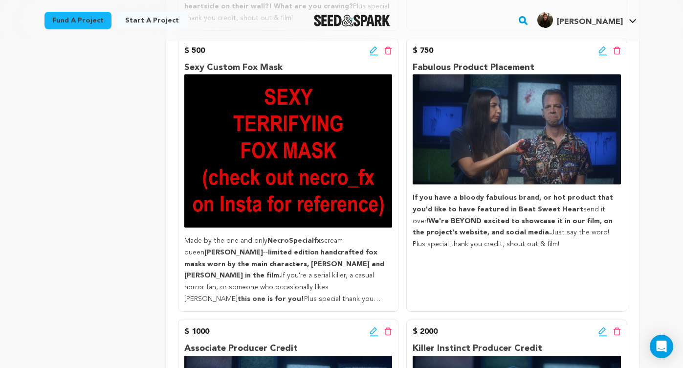
click at [599, 56] on icon at bounding box center [603, 51] width 9 height 10
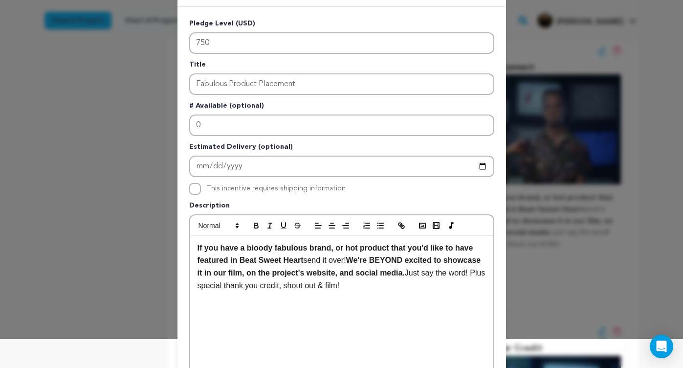
scroll to position [32, 0]
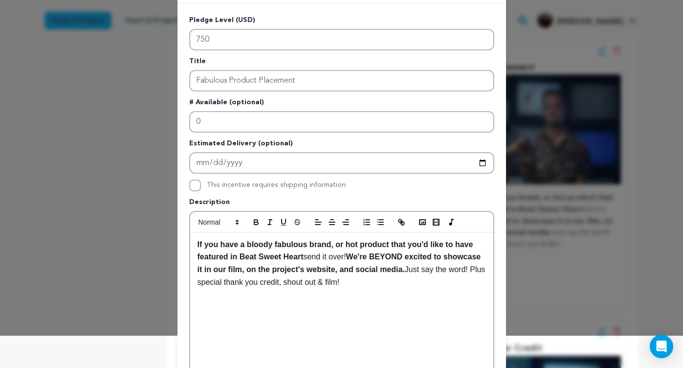
click at [334, 248] on strong "If you have a bloody fabulous brand, or hot product that you'd like to have fea…" at bounding box center [337, 250] width 278 height 21
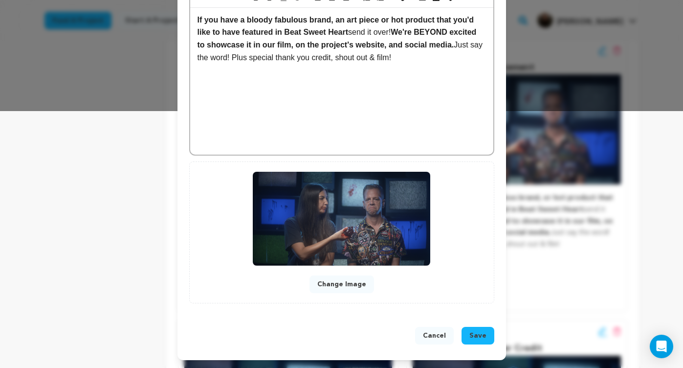
scroll to position [257, 0]
click at [486, 334] on span "Save" at bounding box center [478, 336] width 17 height 10
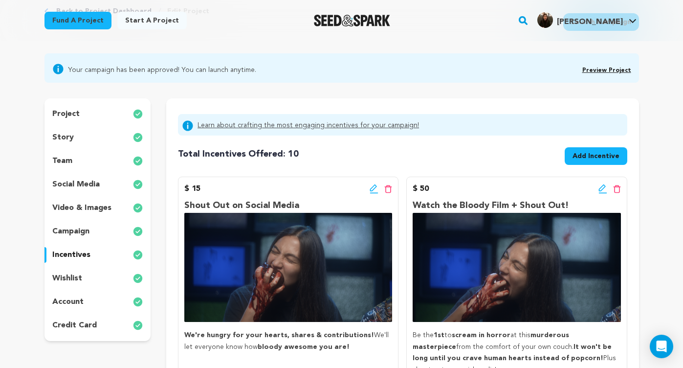
scroll to position [52, 0]
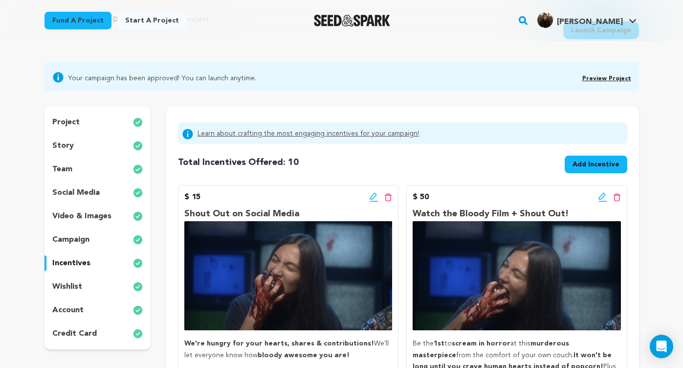
click at [67, 122] on p "project" at bounding box center [65, 122] width 27 height 12
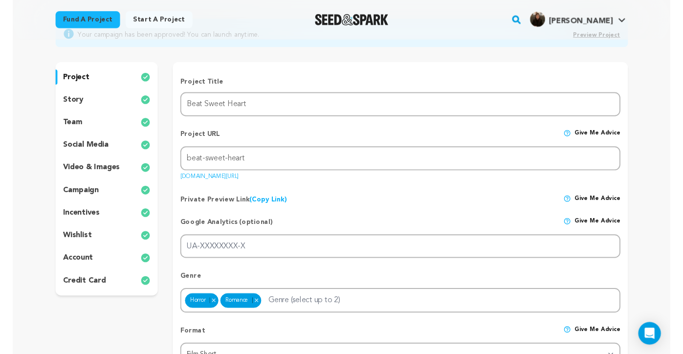
scroll to position [49, 0]
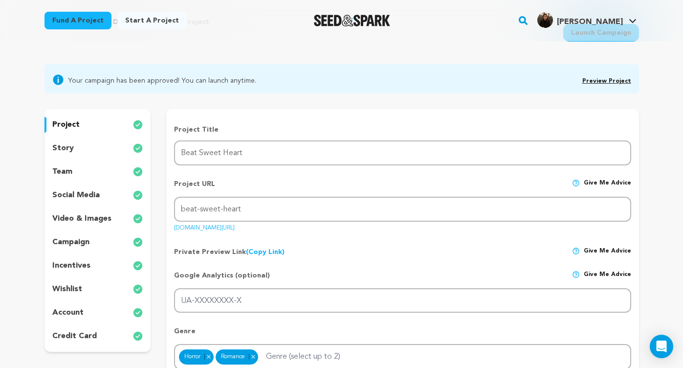
click at [603, 79] on link "Preview Project" at bounding box center [607, 81] width 49 height 6
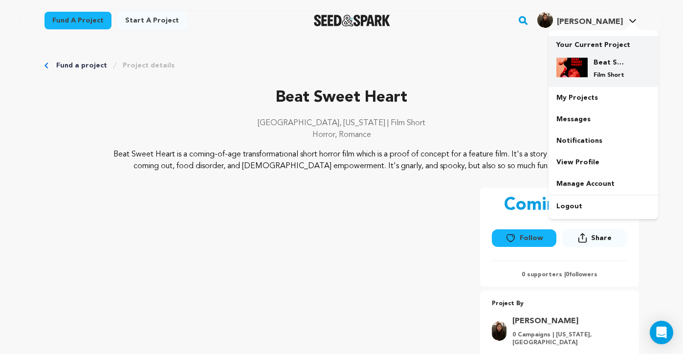
click at [600, 67] on h4 "Beat Sweet Heart" at bounding box center [611, 63] width 35 height 10
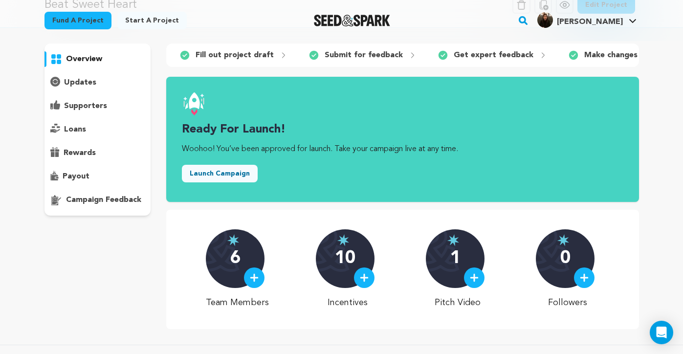
scroll to position [59, 0]
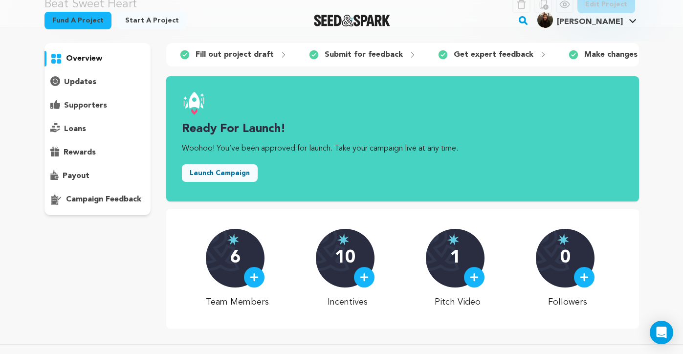
click at [238, 176] on button "Launch Campaign" at bounding box center [220, 173] width 76 height 18
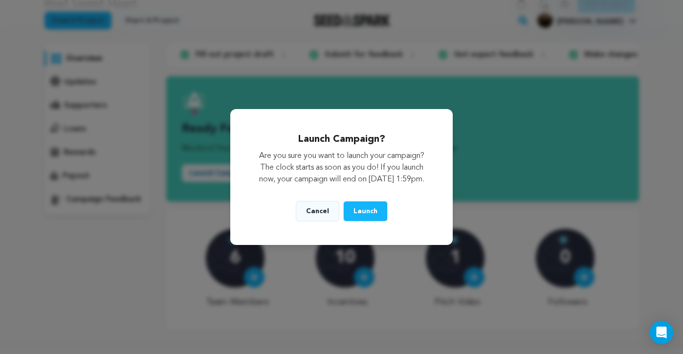
click at [376, 215] on span "Launch" at bounding box center [366, 211] width 24 height 7
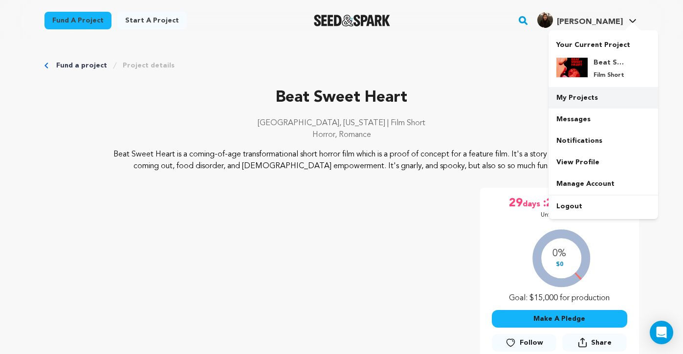
click at [582, 101] on link "My Projects" at bounding box center [604, 98] width 110 height 22
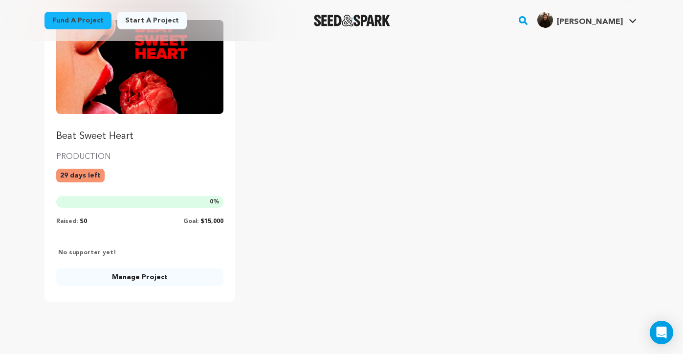
scroll to position [137, 0]
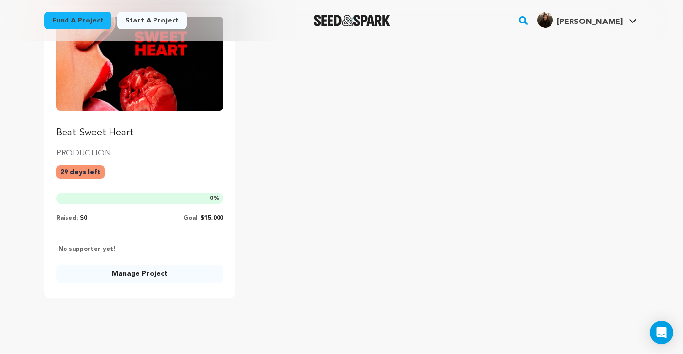
click at [197, 277] on link "Manage Project" at bounding box center [140, 274] width 168 height 18
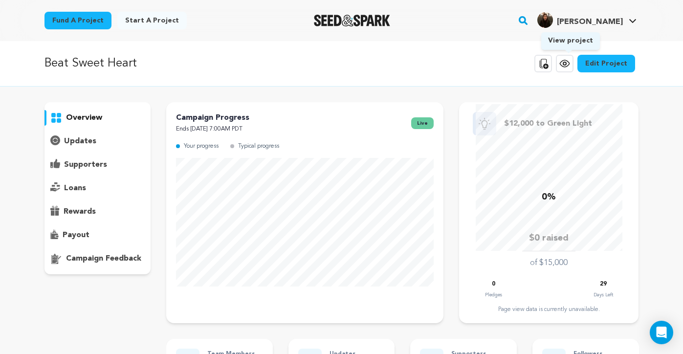
click at [569, 69] on icon at bounding box center [565, 64] width 12 height 12
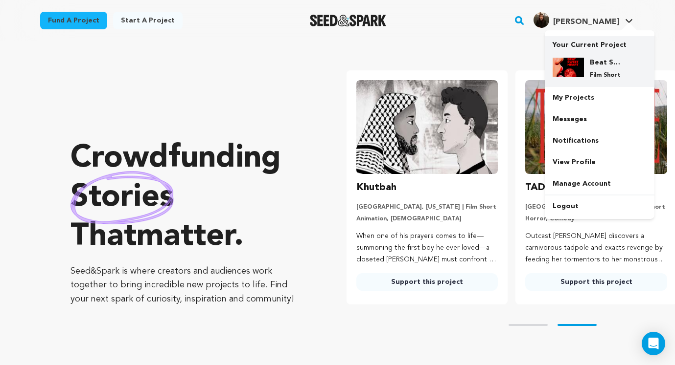
scroll to position [0, 177]
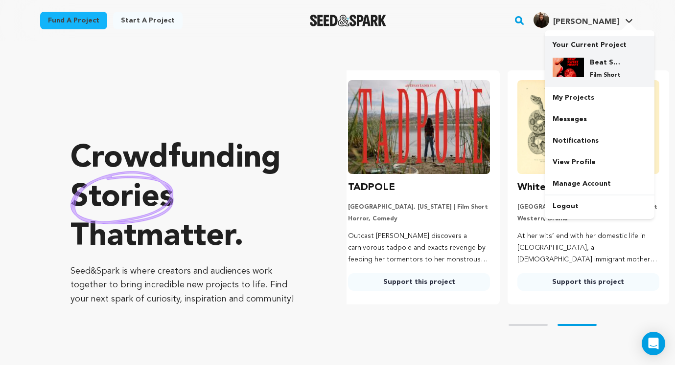
click at [594, 59] on h4 "Beat Sweet Heart" at bounding box center [606, 63] width 35 height 10
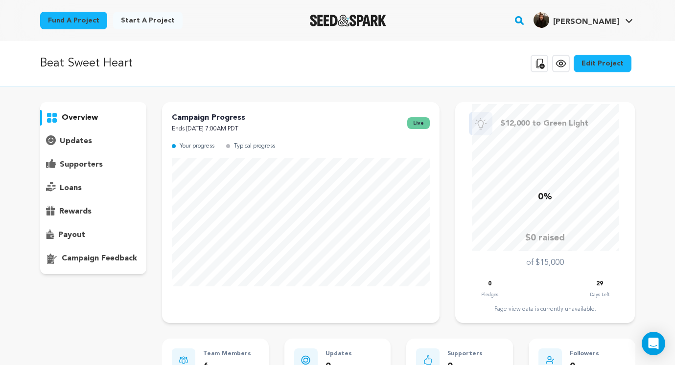
click at [562, 64] on icon at bounding box center [560, 63] width 3 height 3
